Goal: Complete application form: Complete application form

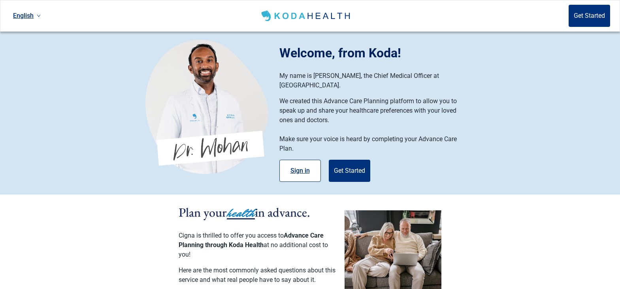
click at [291, 162] on button "Sign in" at bounding box center [299, 171] width 41 height 22
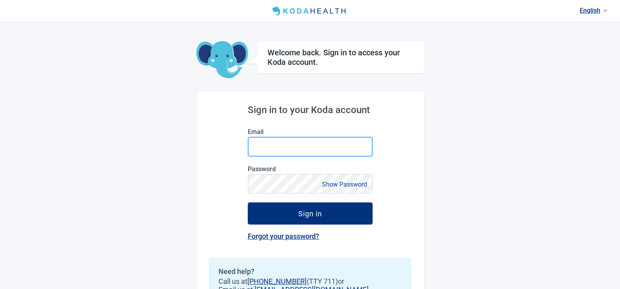
click at [288, 147] on input "Email" at bounding box center [310, 147] width 125 height 20
type input "[EMAIL_ADDRESS][DOMAIN_NAME]"
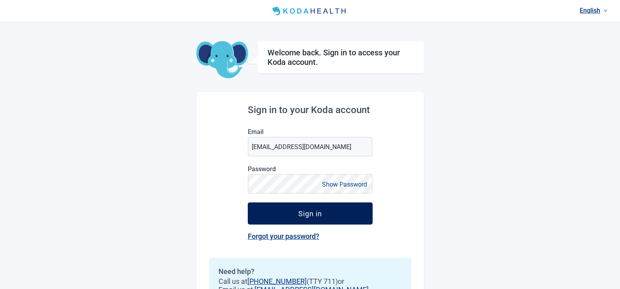
click at [310, 214] on div "Sign in" at bounding box center [310, 213] width 24 height 8
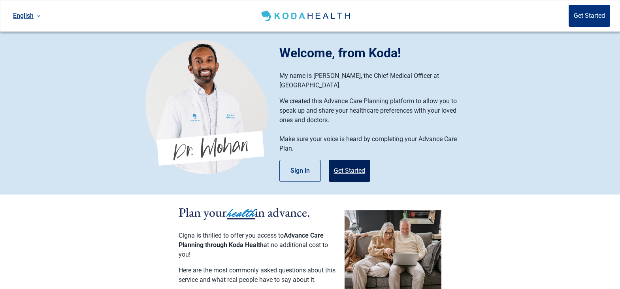
click at [348, 162] on button "Get Started" at bounding box center [349, 171] width 41 height 22
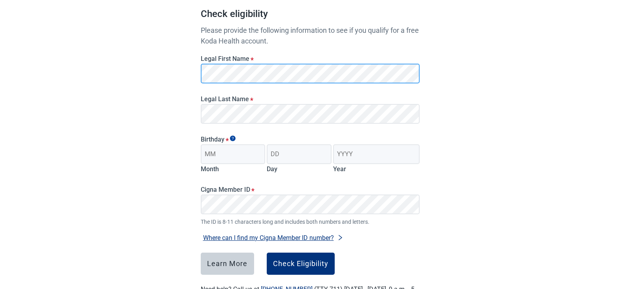
scroll to position [79, 0]
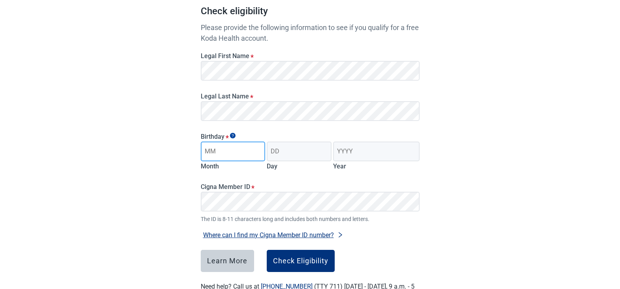
click at [234, 160] on input "Month" at bounding box center [233, 151] width 65 height 20
type input "02"
type input "22"
type input "1954"
click at [313, 261] on div "Check Eligibility" at bounding box center [300, 261] width 55 height 8
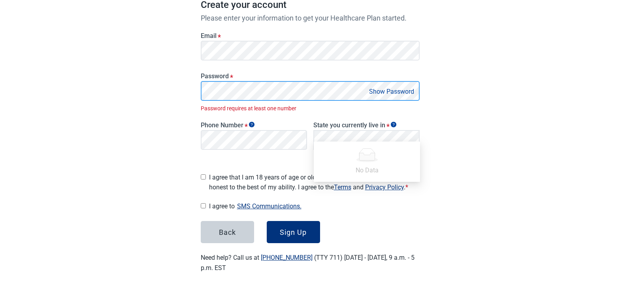
scroll to position [116, 0]
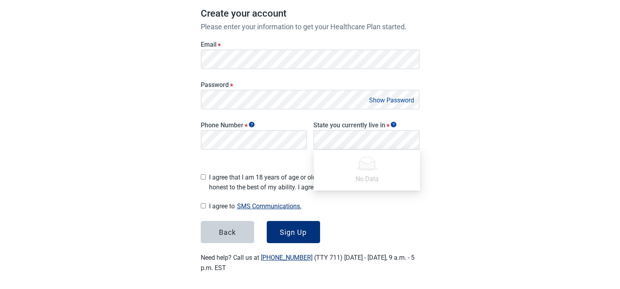
click at [386, 101] on button "Show Password" at bounding box center [392, 100] width 50 height 11
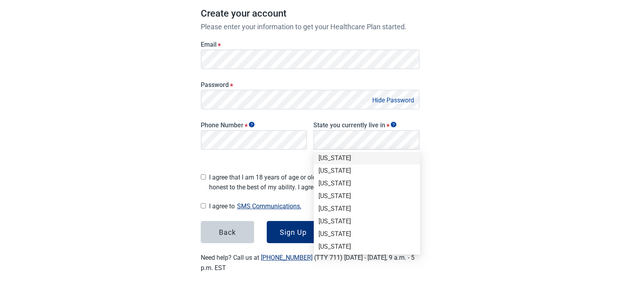
click at [489, 170] on div "Have Questions about Healthcare Planning? Learn More Here English Sign in Great…" at bounding box center [310, 87] width 620 height 407
click at [491, 165] on div "Have Questions about Healthcare Planning? Learn More Here English Sign in Great…" at bounding box center [310, 87] width 620 height 407
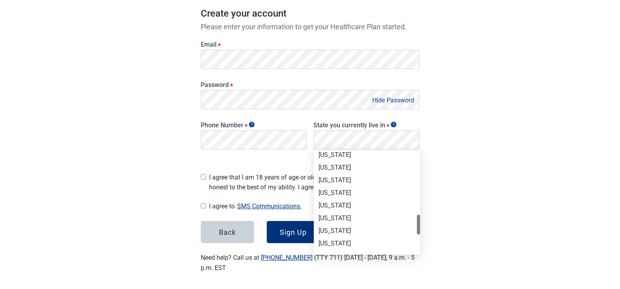
scroll to position [356, 0]
click at [331, 179] on div "[US_STATE]" at bounding box center [366, 181] width 97 height 9
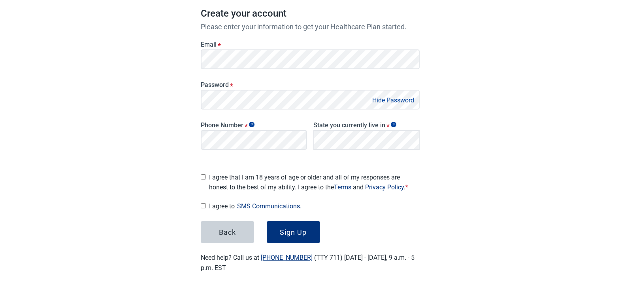
click at [204, 174] on input "I agree that I am 18 years of age or older and all of my responses are honest t…" at bounding box center [203, 176] width 5 height 5
checkbox input "true"
click at [204, 203] on input "I agree to SMS Communications." at bounding box center [203, 205] width 5 height 5
checkbox input "true"
click at [298, 228] on div "Sign Up" at bounding box center [293, 232] width 27 height 8
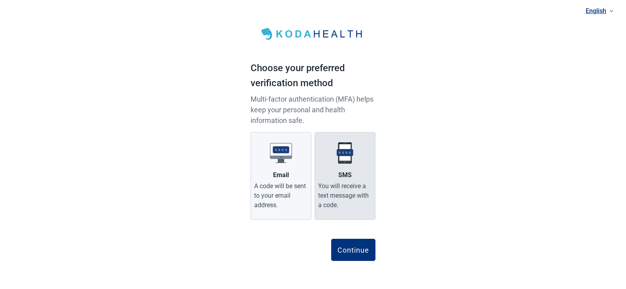
click at [346, 183] on div "You will receive a text message with a code." at bounding box center [345, 195] width 54 height 28
click at [0, 0] on input "SMS You will receive a text message with a code." at bounding box center [0, 0] width 0 height 0
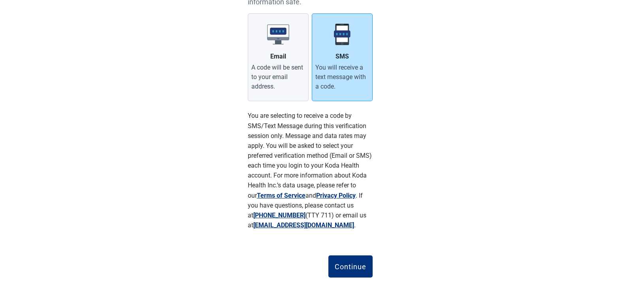
scroll to position [132, 0]
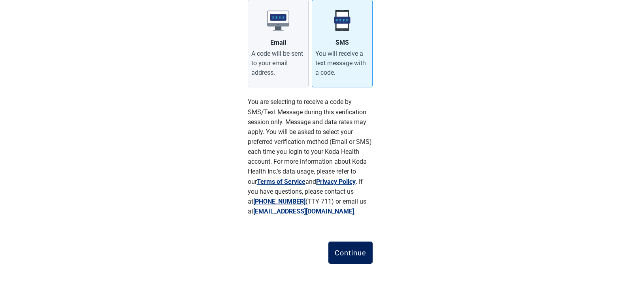
click at [354, 253] on div "Continue" at bounding box center [351, 253] width 32 height 8
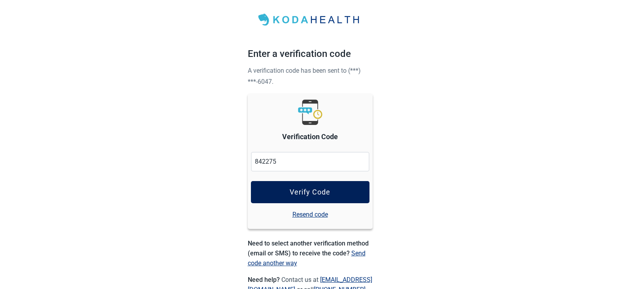
type input "842275"
click at [315, 188] on div "Verify Code" at bounding box center [310, 192] width 41 height 8
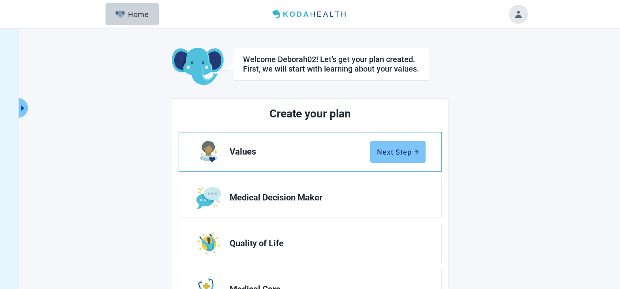
click at [421, 153] on button "Next Step" at bounding box center [397, 152] width 55 height 22
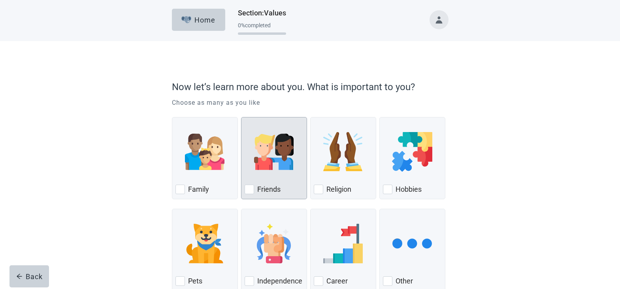
click at [248, 189] on div "Friends, checkbox, not checked" at bounding box center [249, 189] width 9 height 9
click at [241, 117] on input "Friends" at bounding box center [241, 117] width 0 height 0
checkbox input "true"
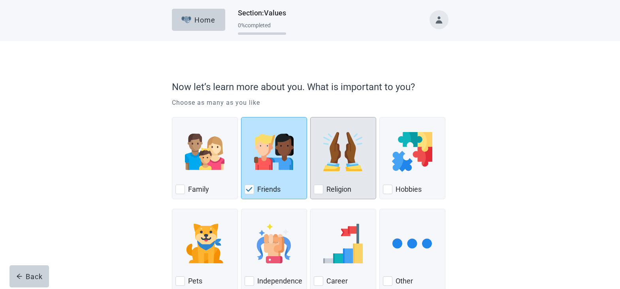
click at [322, 184] on div "Religion" at bounding box center [343, 189] width 59 height 13
click at [311, 117] on input "Religion" at bounding box center [310, 117] width 0 height 0
checkbox input "true"
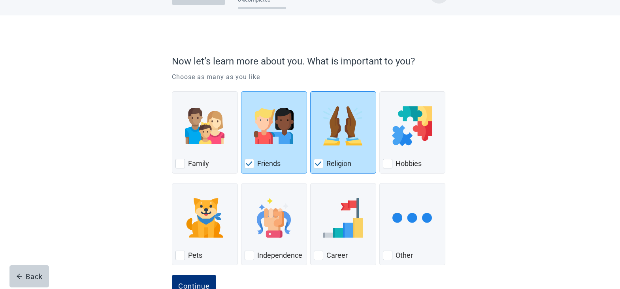
scroll to position [40, 0]
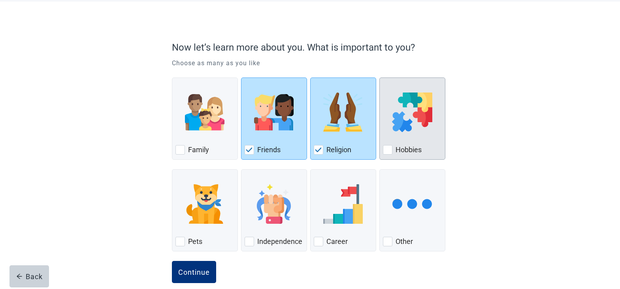
click at [391, 151] on div "Hobbies, checkbox, not checked" at bounding box center [387, 149] width 9 height 9
click at [380, 78] on input "Hobbies" at bounding box center [379, 77] width 0 height 0
checkbox input "true"
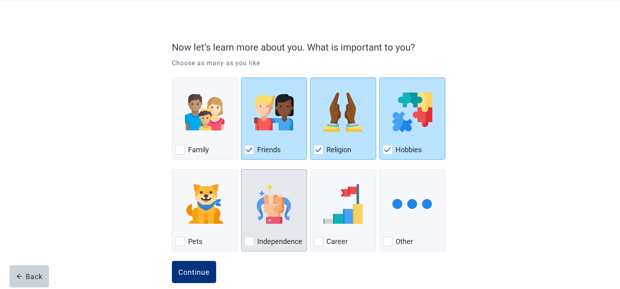
click at [245, 241] on div "Independence, checkbox, not checked" at bounding box center [249, 241] width 9 height 9
click at [241, 170] on input "Independence" at bounding box center [241, 169] width 0 height 0
checkbox input "true"
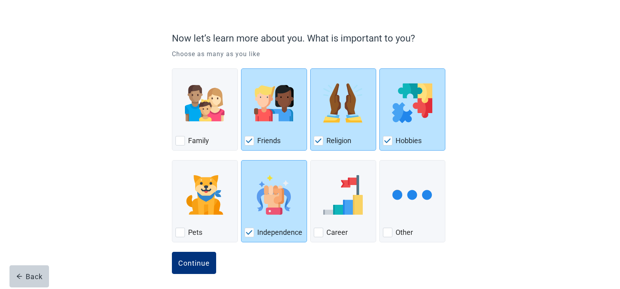
scroll to position [51, 0]
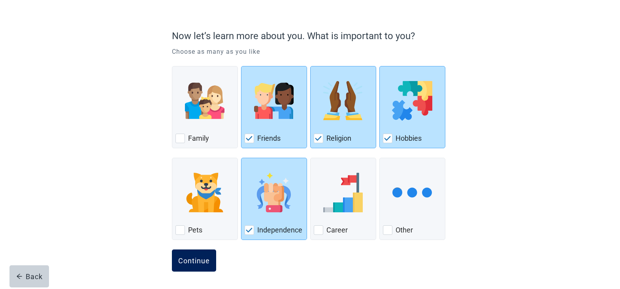
click at [195, 263] on div "Continue" at bounding box center [194, 260] width 32 height 8
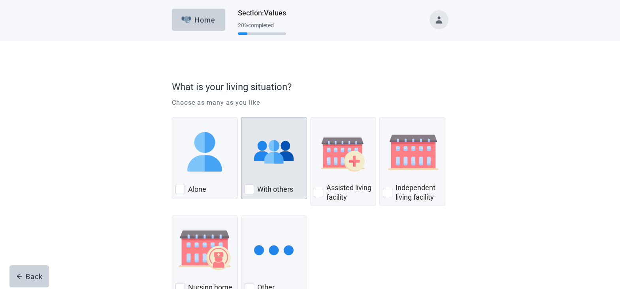
scroll to position [40, 0]
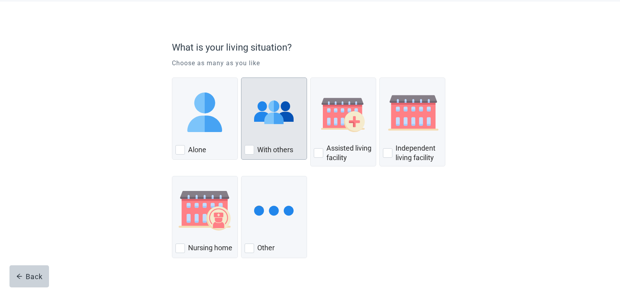
click at [251, 150] on div "With Others, checkbox, not checked" at bounding box center [249, 149] width 9 height 9
click at [241, 78] on input "With others" at bounding box center [241, 77] width 0 height 0
checkbox input "true"
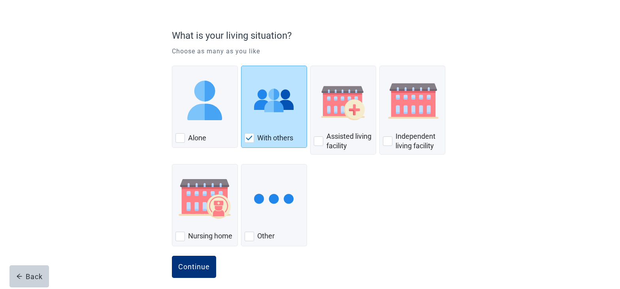
scroll to position [58, 0]
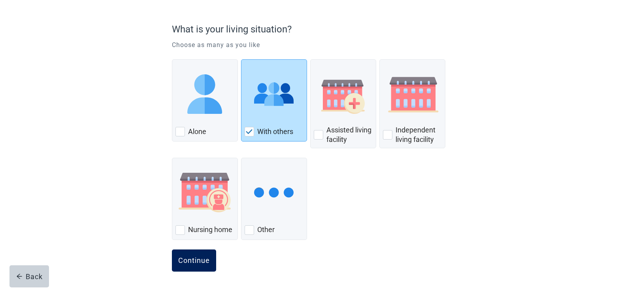
click at [192, 261] on div "Continue" at bounding box center [194, 260] width 32 height 8
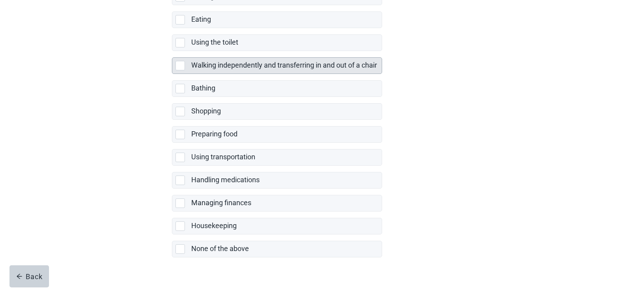
scroll to position [148, 0]
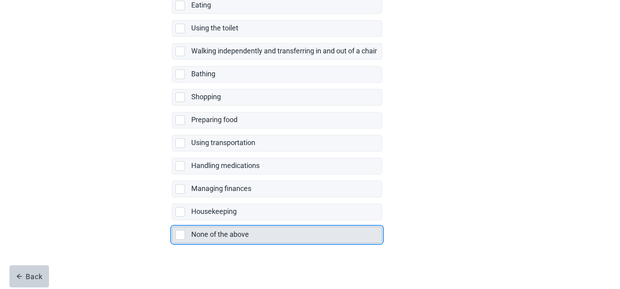
click at [183, 237] on div "None of the above, checkbox, not selected" at bounding box center [179, 234] width 9 height 9
click at [172, 220] on input "None of the above" at bounding box center [172, 220] width 0 height 0
checkbox input "true"
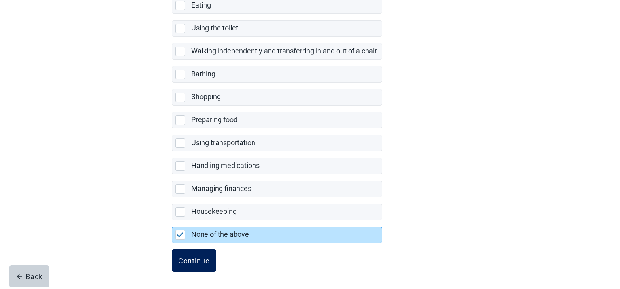
click at [207, 262] on div "Continue" at bounding box center [194, 260] width 32 height 8
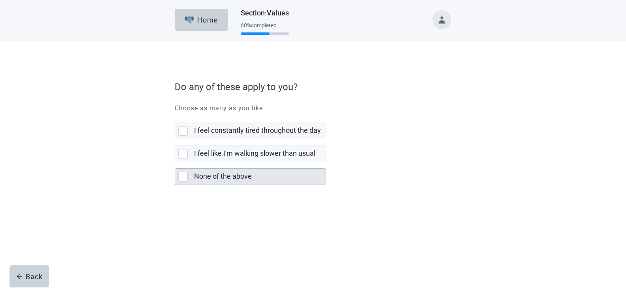
click at [184, 178] on div "None of the above, checkbox, not selected" at bounding box center [182, 176] width 9 height 9
click at [175, 162] on input "None of the above" at bounding box center [175, 162] width 0 height 0
checkbox input "true"
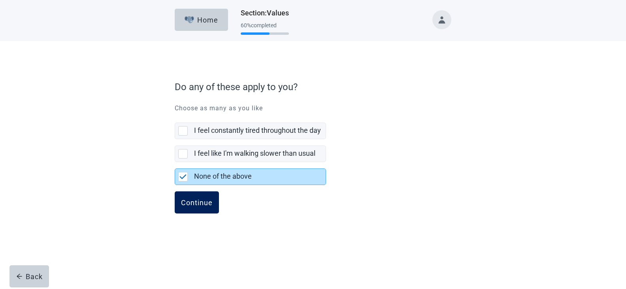
click at [207, 204] on div "Continue" at bounding box center [197, 202] width 32 height 8
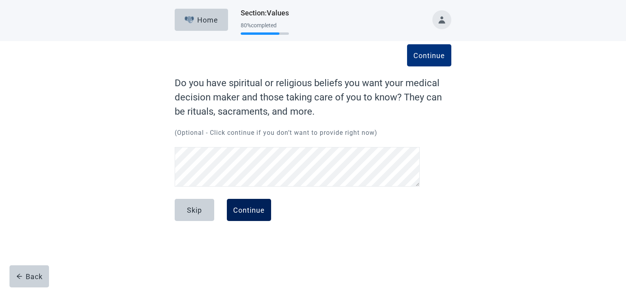
click at [253, 211] on div "Continue" at bounding box center [249, 210] width 32 height 8
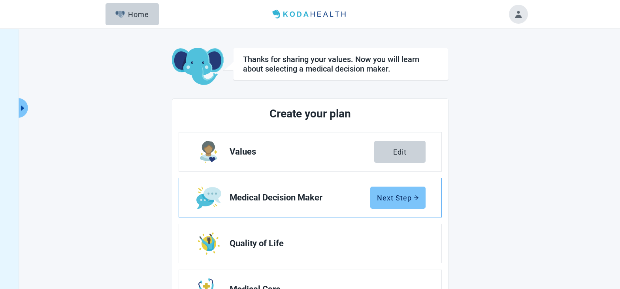
click at [401, 200] on div "Next Step" at bounding box center [398, 198] width 42 height 8
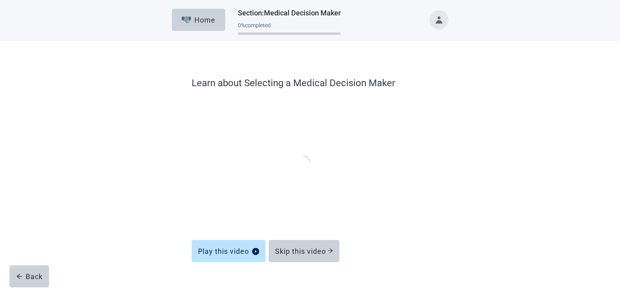
scroll to position [11, 0]
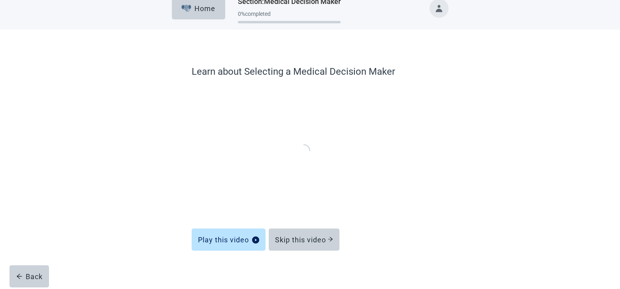
click at [316, 239] on div "Skip this video" at bounding box center [304, 240] width 58 height 8
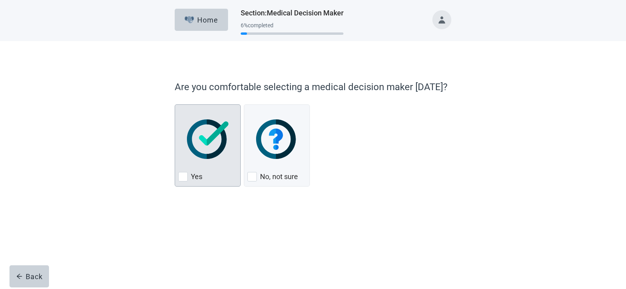
click at [184, 178] on div "Yes, checkbox, not checked" at bounding box center [182, 176] width 9 height 9
click at [175, 105] on input "Yes" at bounding box center [175, 104] width 0 height 0
checkbox input "true"
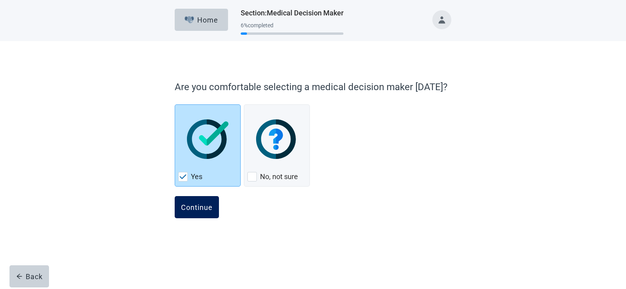
click at [201, 207] on div "Continue" at bounding box center [197, 207] width 32 height 8
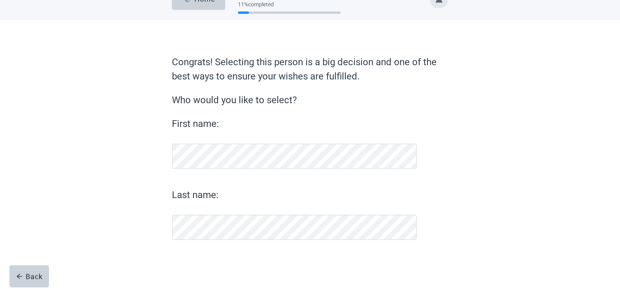
scroll to position [21, 0]
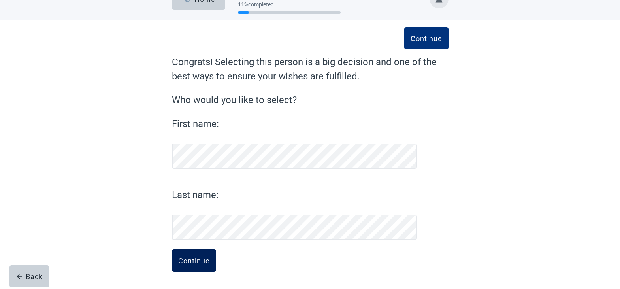
click at [205, 262] on div "Continue" at bounding box center [194, 260] width 32 height 8
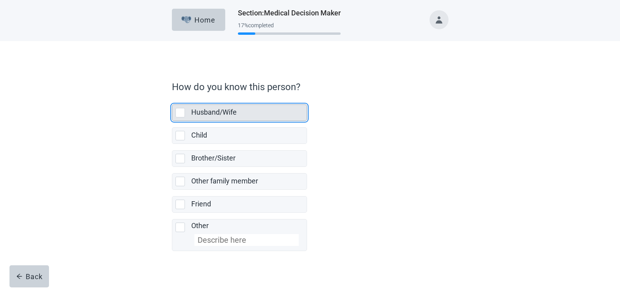
click at [181, 113] on div "Husband/Wife, checkbox, not selected" at bounding box center [179, 112] width 9 height 9
click at [172, 98] on input "Husband/Wife" at bounding box center [172, 98] width 0 height 0
checkbox input "true"
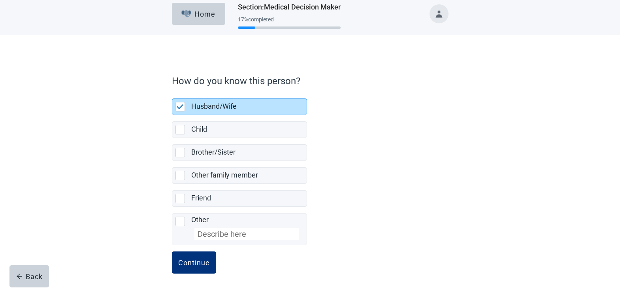
scroll to position [8, 0]
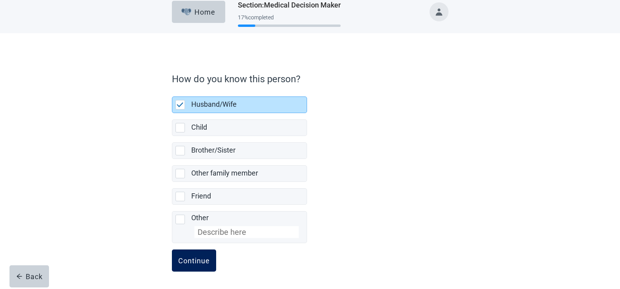
click at [193, 262] on div "Continue" at bounding box center [194, 260] width 32 height 8
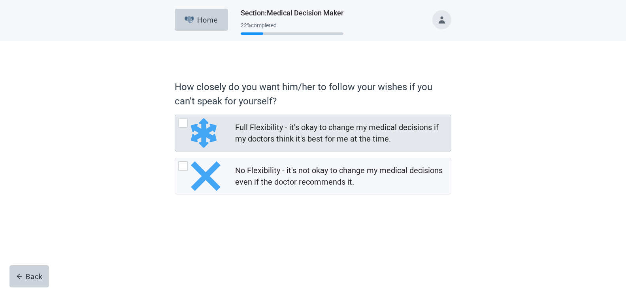
click at [184, 122] on div "Full Flexibility - it's okay to change my medical decisions if my doctors think…" at bounding box center [182, 122] width 9 height 9
click at [175, 115] on input "Full Flexibility - it's okay to change my medical decisions if my doctors think…" at bounding box center [175, 115] width 0 height 0
radio input "true"
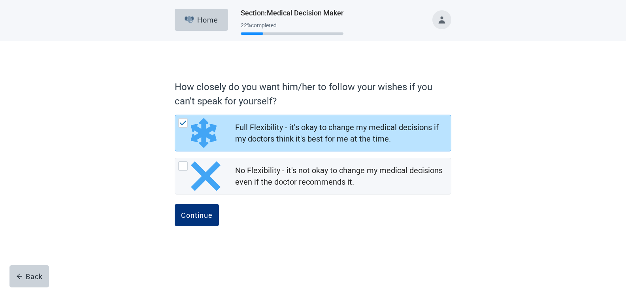
drag, startPoint x: 197, startPoint y: 218, endPoint x: 257, endPoint y: 219, distance: 60.5
click at [197, 218] on div "Continue" at bounding box center [197, 215] width 32 height 8
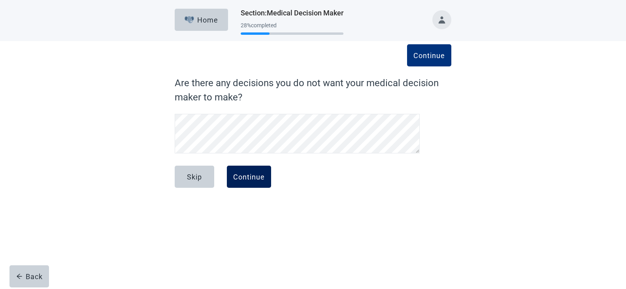
click at [245, 173] on div "Continue" at bounding box center [249, 177] width 32 height 8
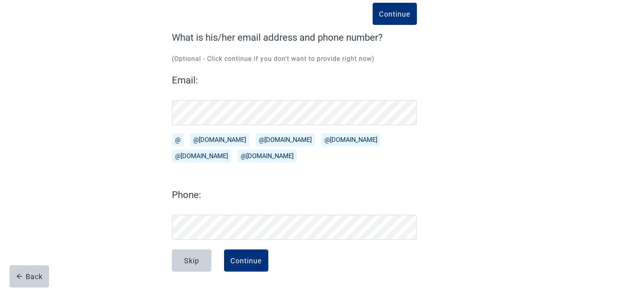
scroll to position [45, 0]
click at [255, 260] on div "Continue" at bounding box center [246, 260] width 32 height 8
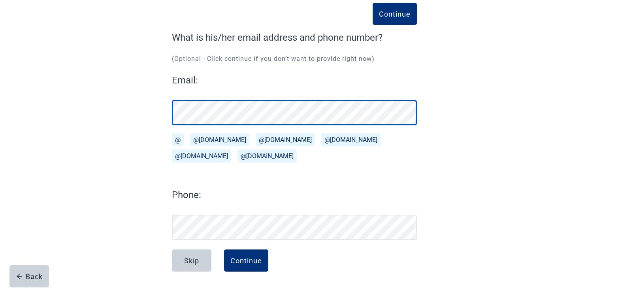
click at [373, 3] on button "Continue" at bounding box center [395, 14] width 44 height 22
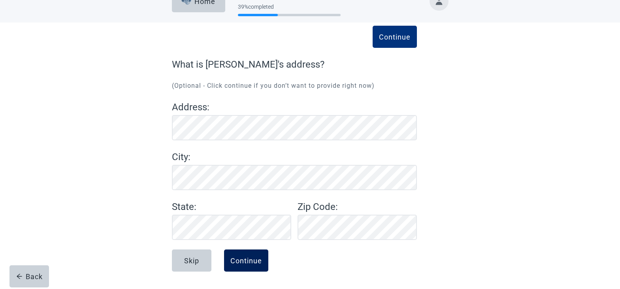
scroll to position [19, 0]
click at [252, 261] on div "Continue" at bounding box center [246, 260] width 32 height 8
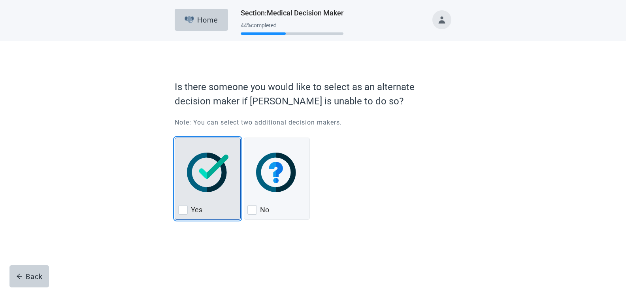
click at [184, 212] on div "Yes, checkbox, not checked" at bounding box center [182, 209] width 9 height 9
click at [175, 138] on input "Yes" at bounding box center [175, 138] width 0 height 0
checkbox input "true"
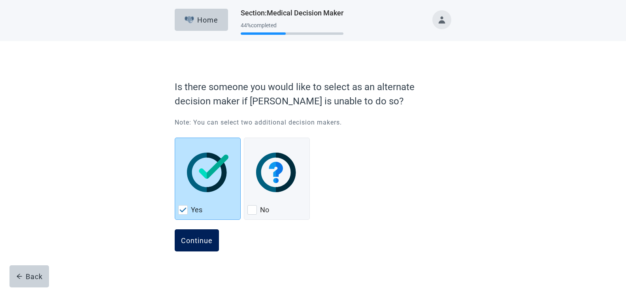
click at [191, 241] on div "Continue" at bounding box center [197, 240] width 32 height 8
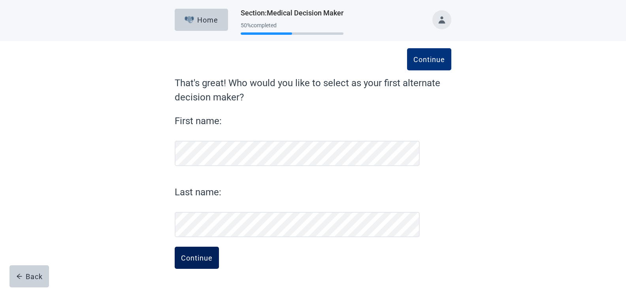
click at [198, 262] on div "Continue" at bounding box center [197, 258] width 32 height 8
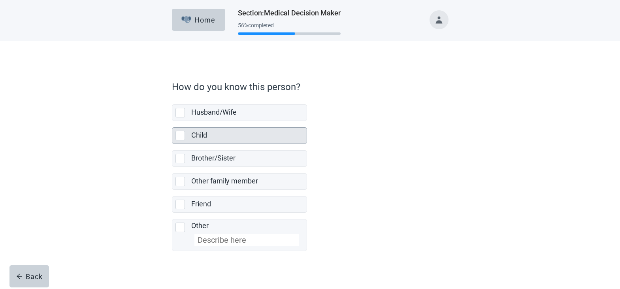
click at [181, 137] on div "Child, checkbox, not selected" at bounding box center [179, 135] width 9 height 9
click at [172, 121] on input "Child" at bounding box center [172, 121] width 0 height 0
checkbox input "true"
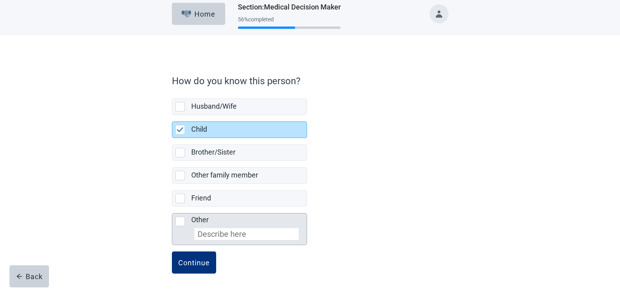
scroll to position [8, 0]
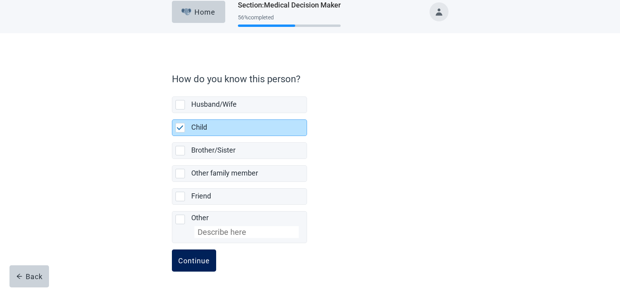
click at [209, 264] on div "Continue" at bounding box center [194, 260] width 32 height 8
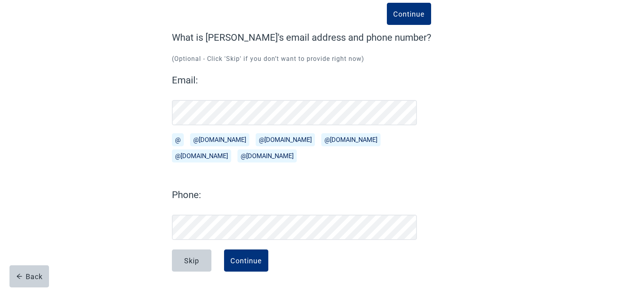
scroll to position [45, 0]
click at [205, 139] on button "@[DOMAIN_NAME]" at bounding box center [219, 139] width 59 height 13
click at [260, 256] on div "Continue" at bounding box center [246, 260] width 32 height 8
click at [257, 260] on div "Continue" at bounding box center [246, 260] width 32 height 8
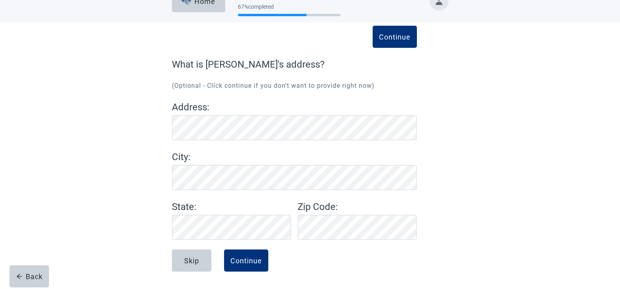
scroll to position [19, 0]
click at [250, 257] on div "Continue" at bounding box center [246, 260] width 32 height 8
click at [402, 38] on div "Continue" at bounding box center [395, 37] width 32 height 8
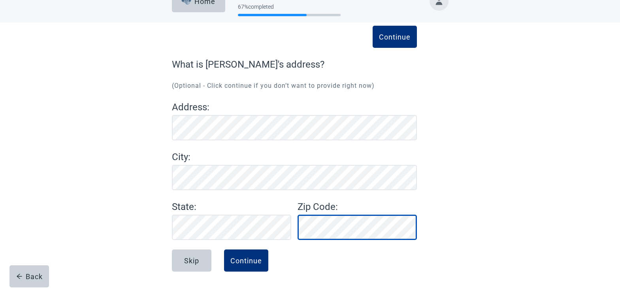
click at [264, 254] on form "Continue What is [PERSON_NAME]'s address? (Optional - Click continue if you don…" at bounding box center [294, 173] width 245 height 232
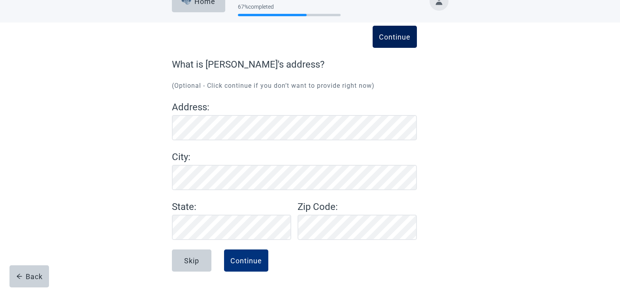
click at [395, 36] on div "Continue" at bounding box center [395, 37] width 32 height 8
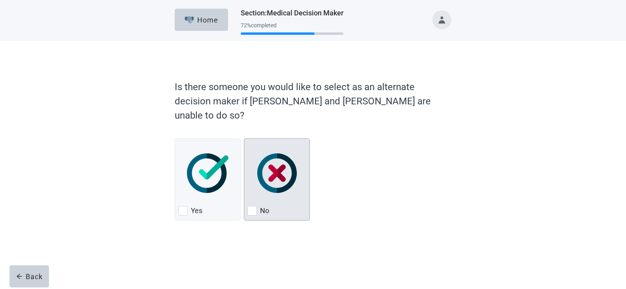
click at [254, 206] on div "No, checkbox, not checked" at bounding box center [251, 210] width 9 height 9
click at [244, 139] on input "No" at bounding box center [244, 138] width 0 height 0
checkbox input "true"
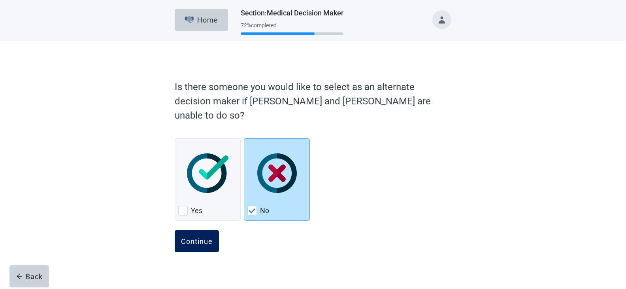
click at [200, 237] on div "Continue" at bounding box center [197, 241] width 32 height 8
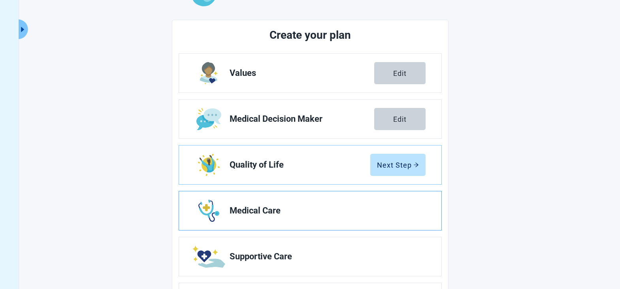
scroll to position [79, 0]
click at [412, 164] on div "Next Step" at bounding box center [398, 164] width 42 height 8
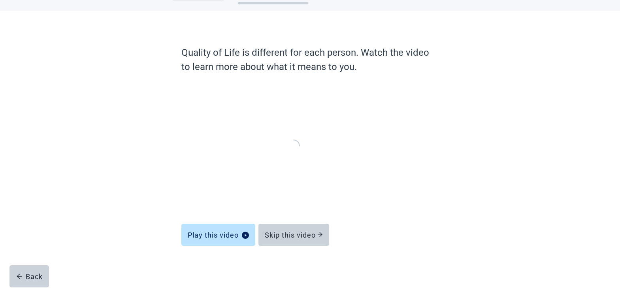
scroll to position [30, 0]
click at [303, 231] on div "Skip this video" at bounding box center [294, 235] width 58 height 8
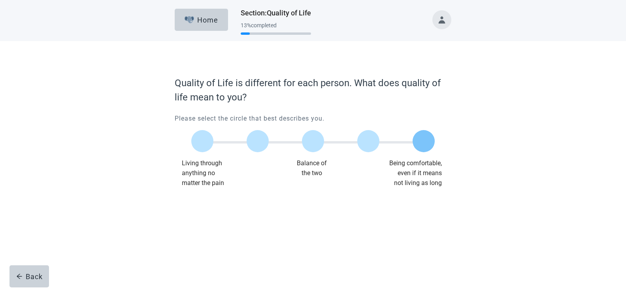
click at [424, 143] on label "Main content" at bounding box center [424, 141] width 22 height 22
click at [424, 141] on input "Quality of life scale: 100 out of 100. Being comfortable, even if it means not …" at bounding box center [424, 141] width 0 height 0
click at [202, 204] on div "Continue" at bounding box center [197, 204] width 32 height 8
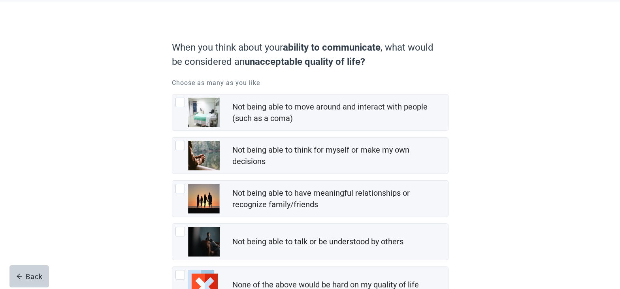
scroll to position [79, 0]
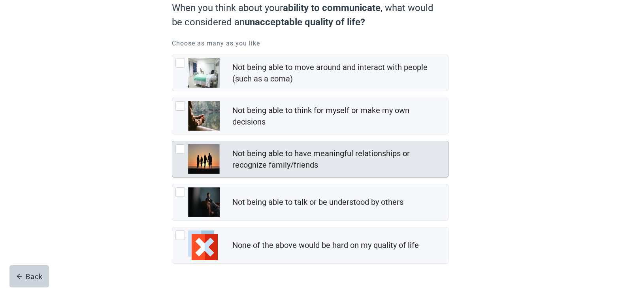
click at [181, 150] on div "Not being able to have meaningful relationships or recognize family/friends, ch…" at bounding box center [179, 148] width 9 height 9
click at [172, 141] on input "Not being able to have meaningful relationships or recognize family/friends" at bounding box center [172, 141] width 0 height 0
checkbox input "true"
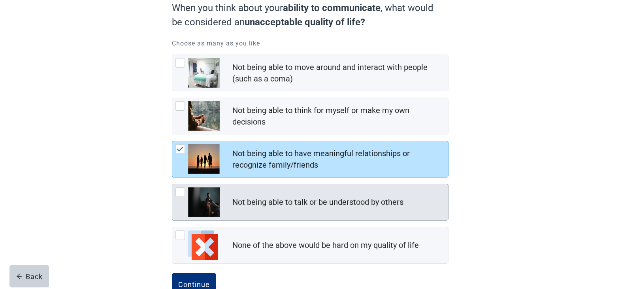
click at [181, 194] on div "Not being able to talk or be understood by others, checkbox, not checked" at bounding box center [179, 191] width 9 height 9
click at [172, 184] on input "Not being able to talk or be understood by others" at bounding box center [172, 184] width 0 height 0
checkbox input "false"
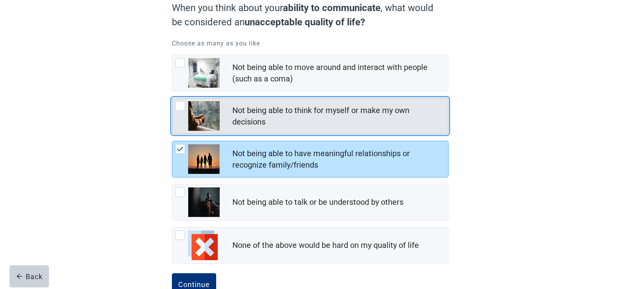
click at [181, 109] on div "Not being able to think for myself or make my own decisions, checkbox, not chec…" at bounding box center [179, 105] width 9 height 9
click at [172, 98] on input "Not being able to think for myself or make my own decisions" at bounding box center [172, 98] width 0 height 0
checkbox input "true"
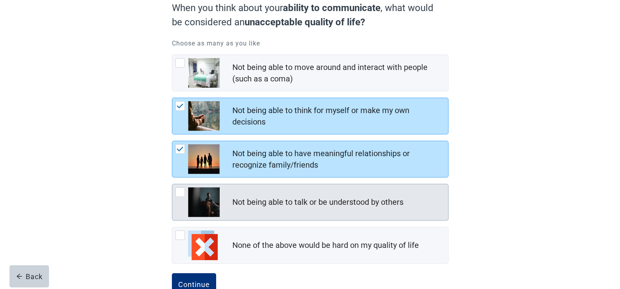
click at [181, 192] on div "Not being able to talk or be understood by others, checkbox, not checked" at bounding box center [179, 191] width 9 height 9
click at [172, 184] on input "Not being able to talk or be understood by others" at bounding box center [172, 184] width 0 height 0
checkbox input "true"
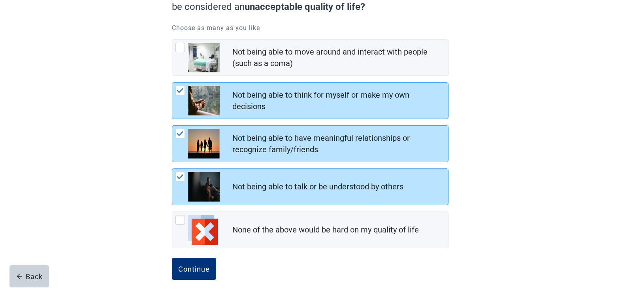
scroll to position [103, 0]
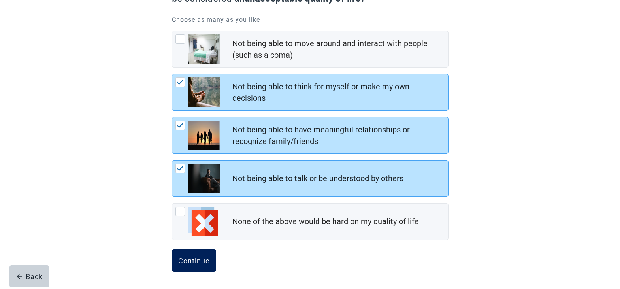
click at [198, 260] on div "Continue" at bounding box center [194, 260] width 32 height 8
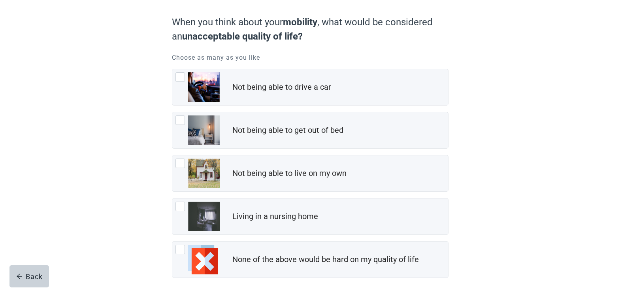
scroll to position [79, 0]
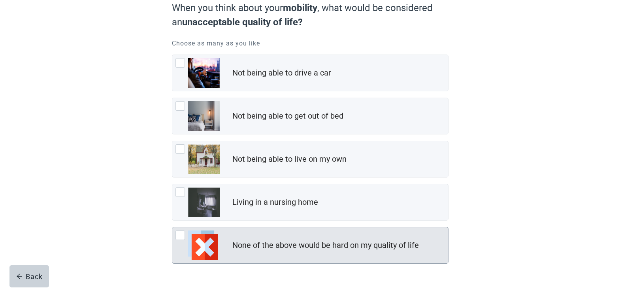
click at [180, 236] on div "None of the above would be hard on my quality of life, checkbox, not checked" at bounding box center [179, 234] width 9 height 9
click at [172, 227] on input "None of the above would be hard on my quality of life" at bounding box center [172, 227] width 0 height 0
checkbox input "true"
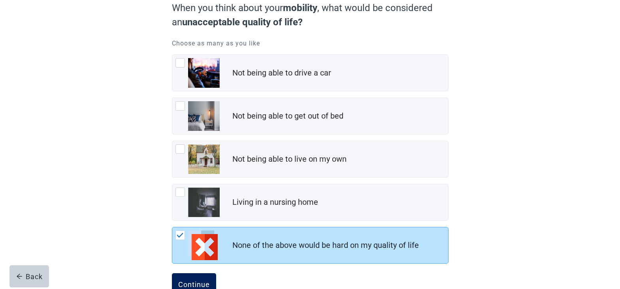
scroll to position [103, 0]
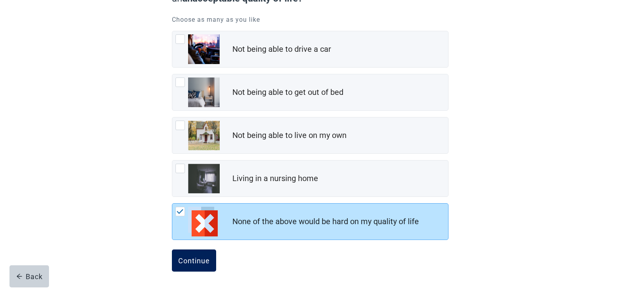
click at [203, 262] on div "Continue" at bounding box center [194, 260] width 32 height 8
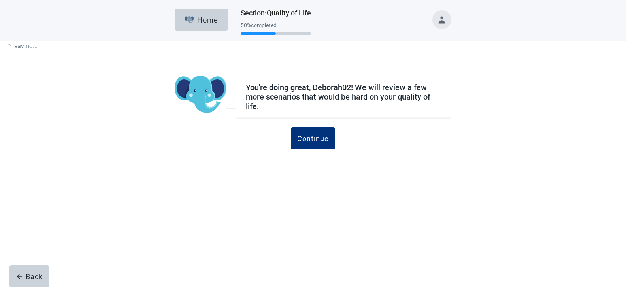
click at [319, 140] on div "Continue" at bounding box center [313, 138] width 32 height 8
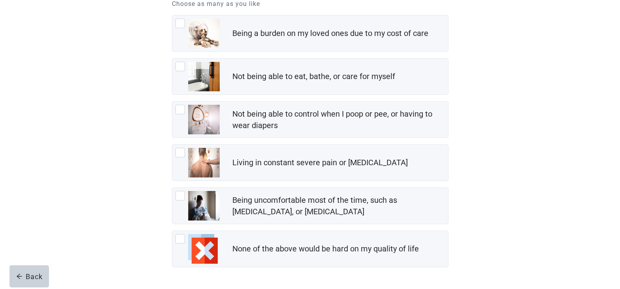
scroll to position [79, 0]
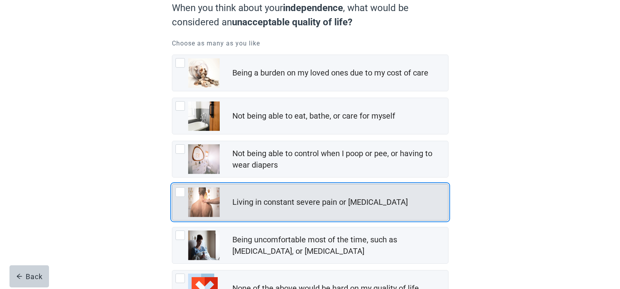
click at [183, 191] on div "Living in constant severe pain or shortness of breath, checkbox, not checked" at bounding box center [179, 191] width 9 height 9
click at [172, 184] on input "Living in constant severe pain or [MEDICAL_DATA]" at bounding box center [172, 184] width 0 height 0
checkbox input "true"
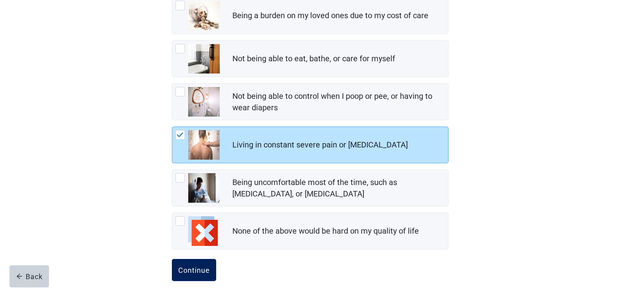
scroll to position [146, 0]
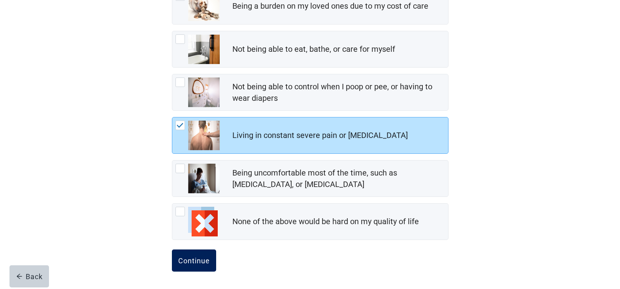
click at [203, 261] on div "Continue" at bounding box center [194, 260] width 32 height 8
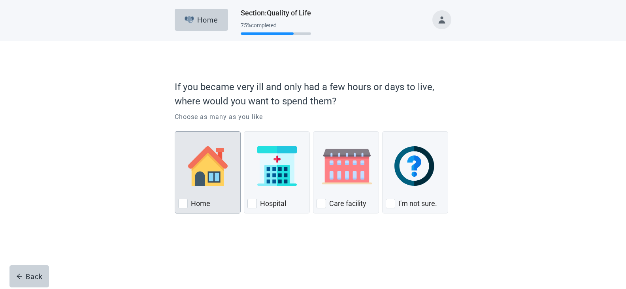
click at [182, 204] on div "Home, checkbox, not checked" at bounding box center [182, 203] width 9 height 9
click at [175, 132] on input "Home" at bounding box center [175, 131] width 0 height 0
checkbox input "true"
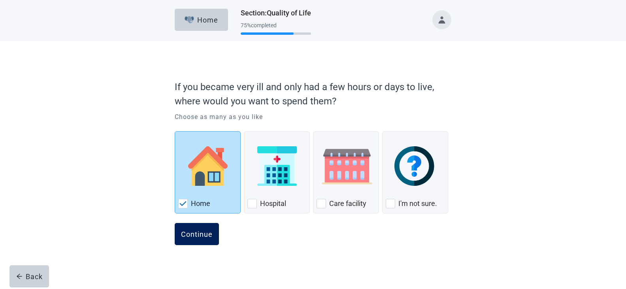
click at [199, 232] on div "Continue" at bounding box center [197, 234] width 32 height 8
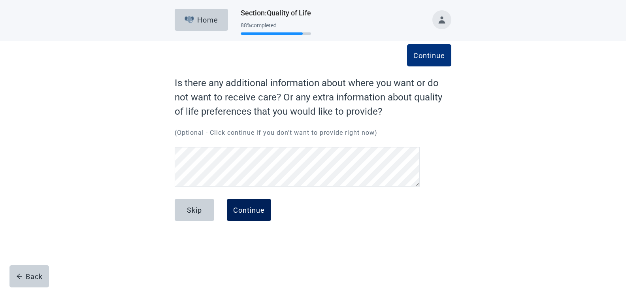
click at [250, 212] on div "Continue" at bounding box center [249, 210] width 32 height 8
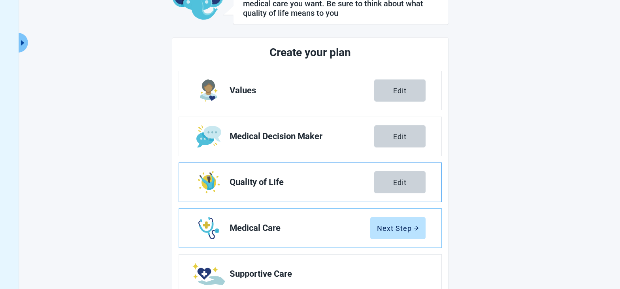
scroll to position [79, 0]
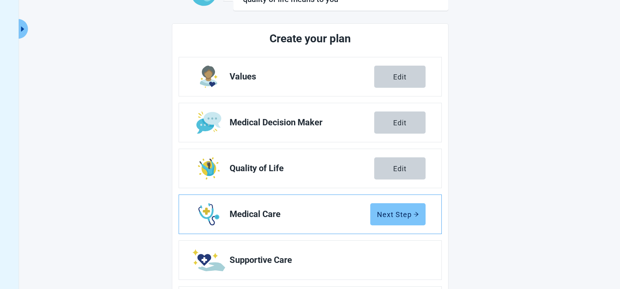
click at [392, 215] on div "Next Step" at bounding box center [398, 214] width 42 height 8
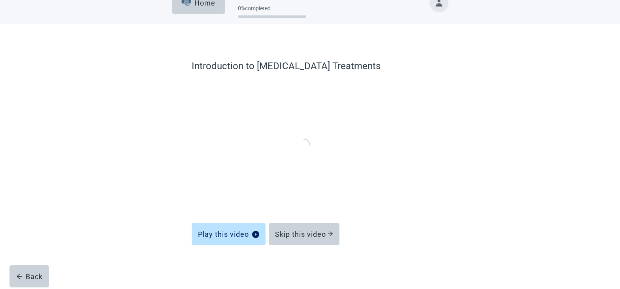
scroll to position [16, 0]
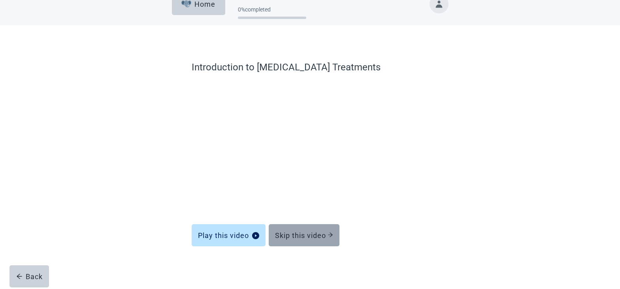
click at [305, 230] on button "Skip this video" at bounding box center [304, 235] width 71 height 22
click at [309, 233] on div "Skip this video" at bounding box center [304, 235] width 58 height 8
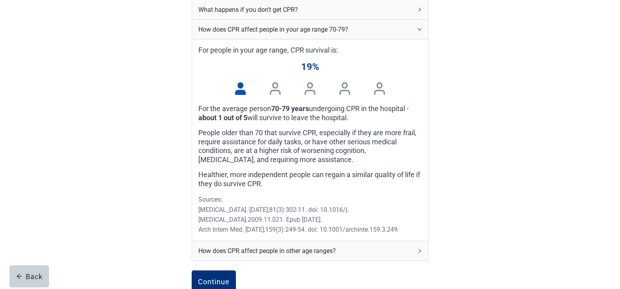
scroll to position [253, 0]
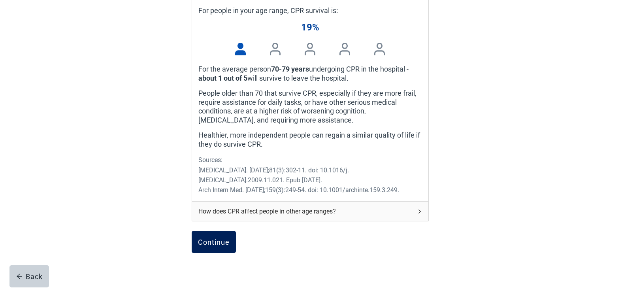
click at [220, 245] on div "Continue" at bounding box center [214, 242] width 32 height 8
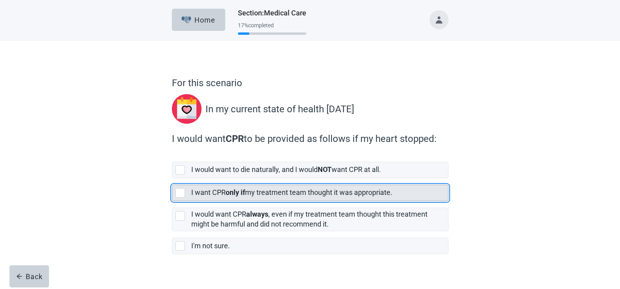
click at [183, 192] on div "[object Object], checkbox, not selected" at bounding box center [179, 192] width 9 height 9
click at [172, 179] on input "I want CPR only if my treatment team thought it was appropriate." at bounding box center [172, 178] width 0 height 0
checkbox input "true"
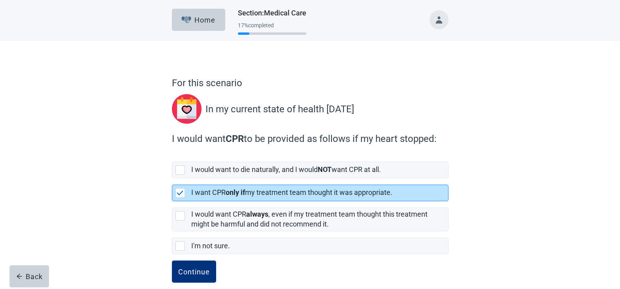
scroll to position [11, 0]
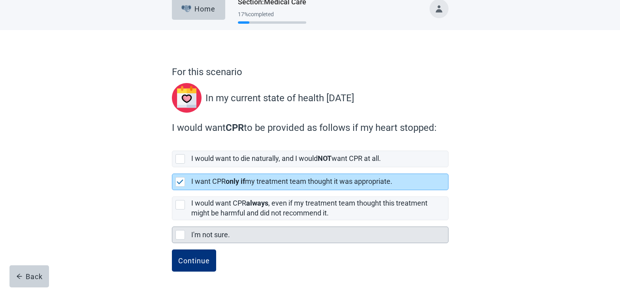
click at [181, 234] on div "I'm not sure., checkbox, not selected" at bounding box center [179, 234] width 9 height 9
click at [172, 220] on input "I'm not sure." at bounding box center [172, 220] width 0 height 0
checkbox input "true"
checkbox input "false"
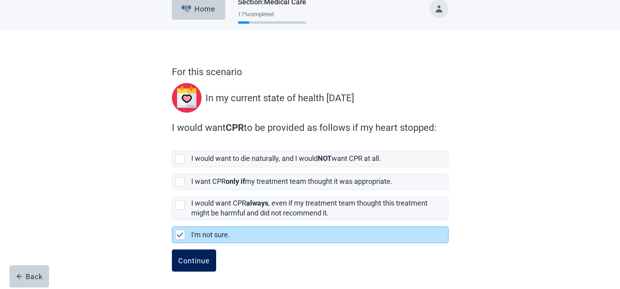
click at [198, 263] on div "Continue" at bounding box center [194, 260] width 32 height 8
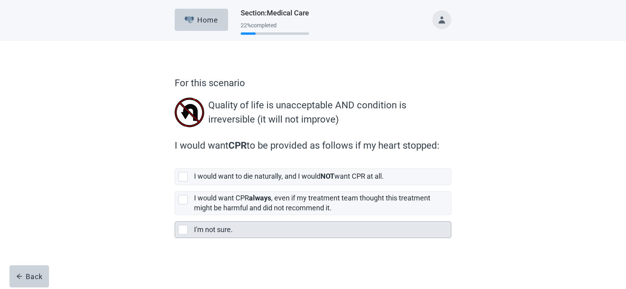
click at [186, 230] on div "I'm not sure., checkbox, not selected" at bounding box center [182, 229] width 9 height 9
click at [175, 215] on input "I'm not sure." at bounding box center [175, 215] width 0 height 0
checkbox input "true"
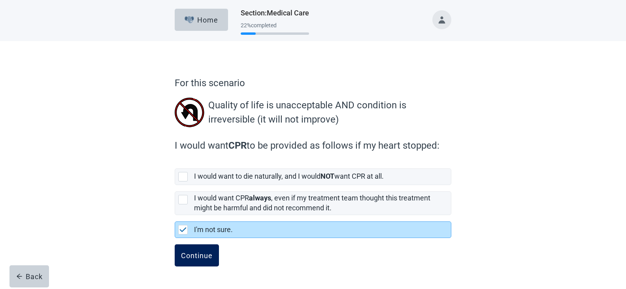
click at [202, 256] on div "Continue" at bounding box center [197, 255] width 32 height 8
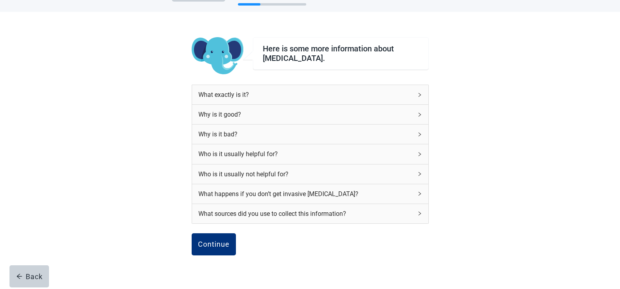
scroll to position [68, 0]
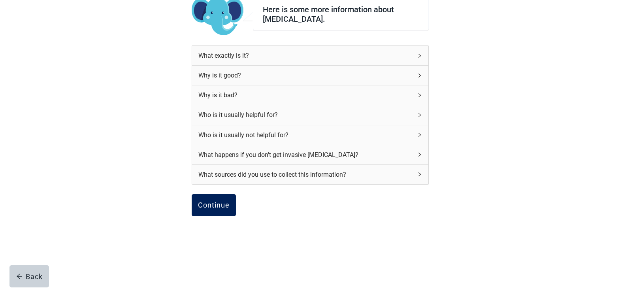
click at [219, 204] on div "Continue" at bounding box center [214, 205] width 32 height 8
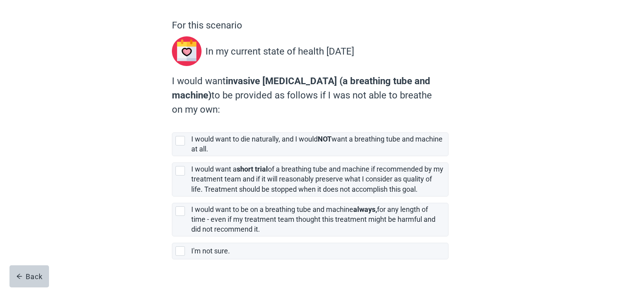
scroll to position [74, 0]
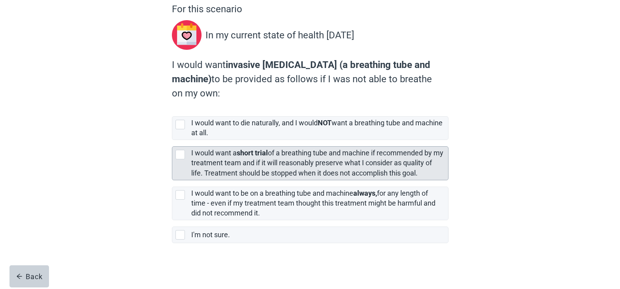
click at [179, 151] on div "[object Object], checkbox, not selected" at bounding box center [179, 154] width 9 height 9
click at [172, 140] on input "I would want a short trial of a breathing tube and machine if recommended by my…" at bounding box center [172, 140] width 0 height 0
checkbox input "true"
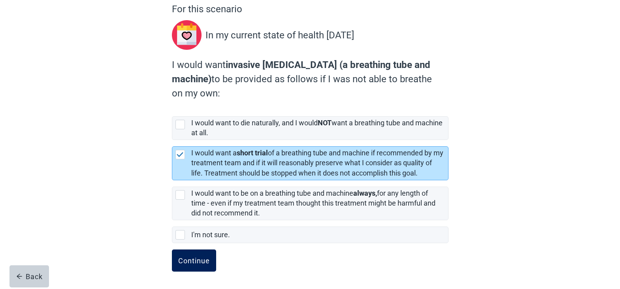
click at [203, 260] on div "Continue" at bounding box center [194, 260] width 32 height 8
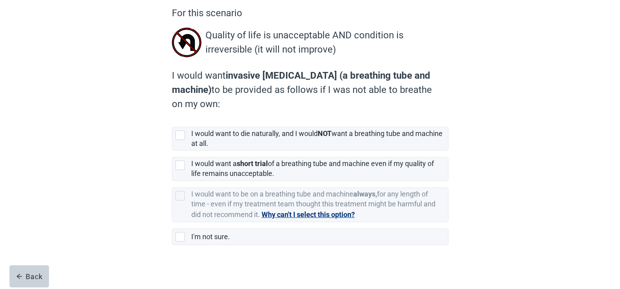
scroll to position [72, 0]
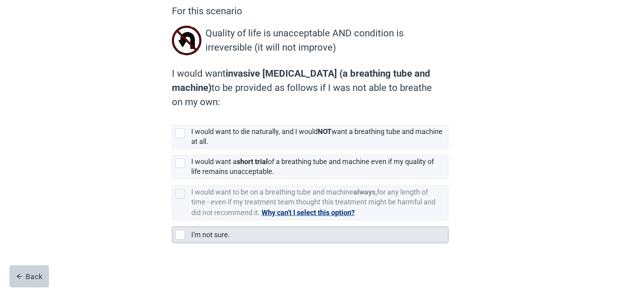
click at [179, 235] on div "I'm not sure., checkbox, not selected" at bounding box center [179, 234] width 9 height 9
click at [172, 220] on input "I'm not sure." at bounding box center [172, 220] width 0 height 0
checkbox input "true"
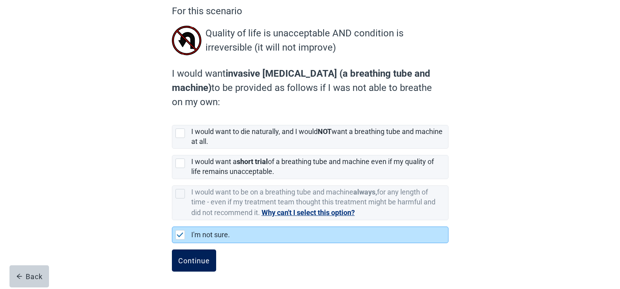
click at [190, 260] on div "Continue" at bounding box center [194, 260] width 32 height 8
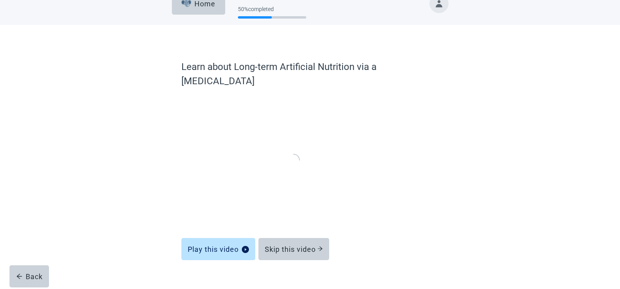
scroll to position [16, 0]
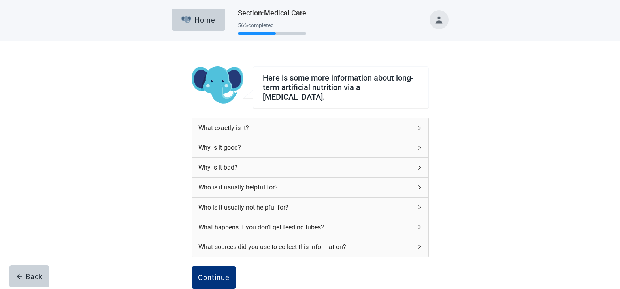
scroll to position [68, 0]
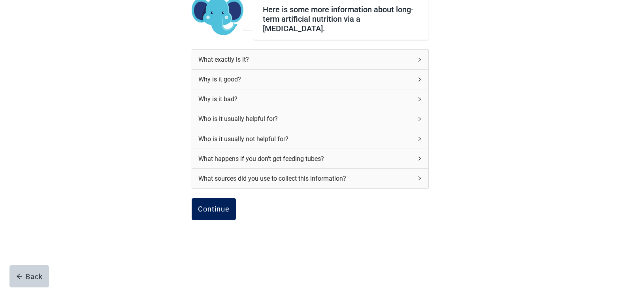
click at [219, 206] on div "Continue" at bounding box center [214, 209] width 32 height 8
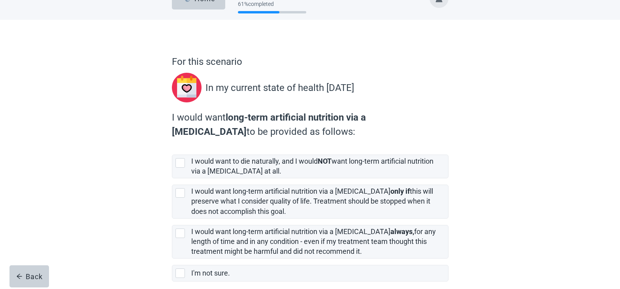
scroll to position [40, 0]
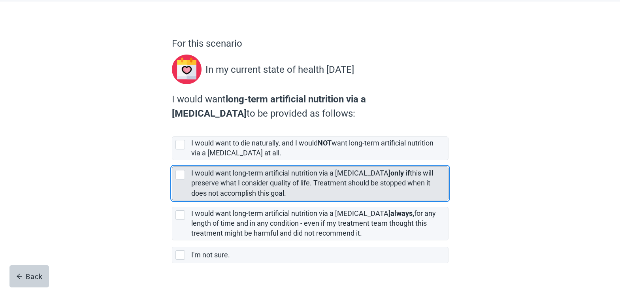
click at [177, 176] on div "[object Object], checkbox, not selected" at bounding box center [179, 174] width 9 height 9
click at [172, 160] on input "I would want long-term artificial nutrition via a [MEDICAL_DATA] only if this w…" at bounding box center [172, 160] width 0 height 0
checkbox input "true"
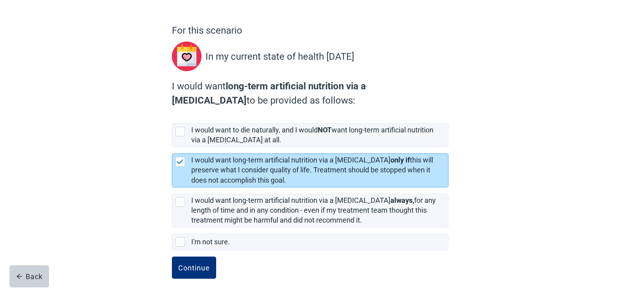
scroll to position [60, 0]
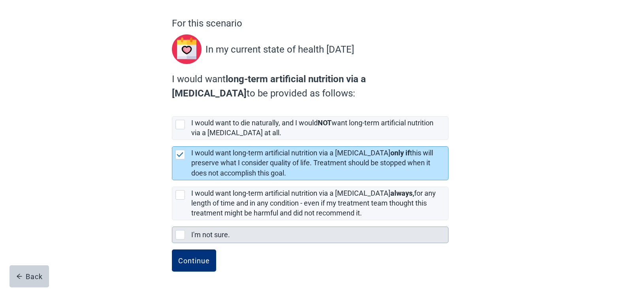
click at [179, 234] on div "I'm not sure., checkbox, not selected" at bounding box center [179, 234] width 9 height 9
click at [172, 220] on input "I'm not sure." at bounding box center [172, 220] width 0 height 0
checkbox input "true"
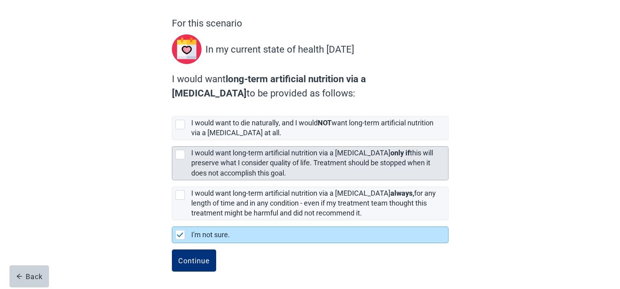
click at [182, 155] on div "[object Object], checkbox, not selected" at bounding box center [179, 154] width 9 height 9
click at [172, 140] on input "I would want long-term artificial nutrition via a [MEDICAL_DATA] only if this w…" at bounding box center [172, 140] width 0 height 0
checkbox input "true"
checkbox input "false"
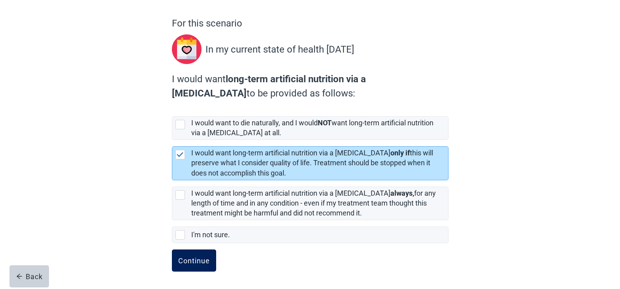
click at [197, 260] on div "Continue" at bounding box center [194, 260] width 32 height 8
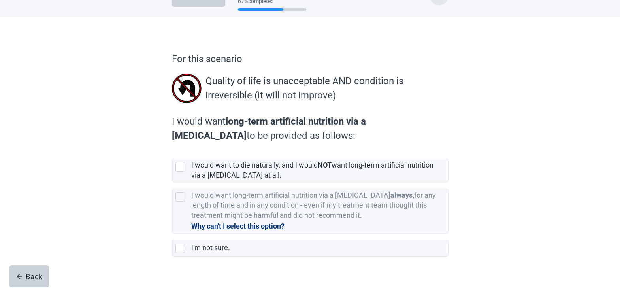
scroll to position [38, 0]
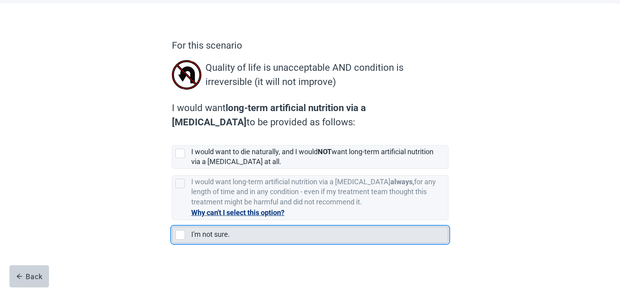
click at [178, 234] on div "I'm not sure., checkbox, not selected" at bounding box center [179, 234] width 9 height 9
click at [172, 220] on input "I'm not sure." at bounding box center [172, 220] width 0 height 0
checkbox input "true"
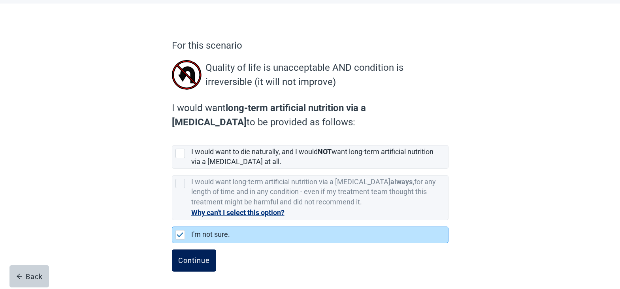
click at [198, 259] on div "Continue" at bounding box center [194, 260] width 32 height 8
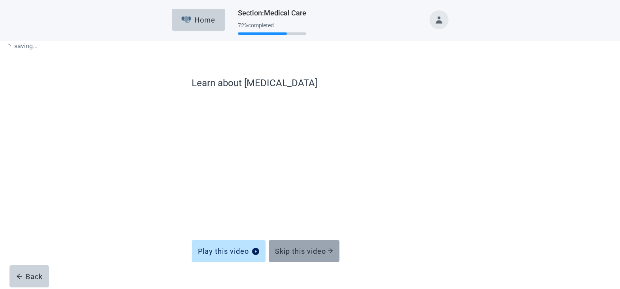
scroll to position [16, 0]
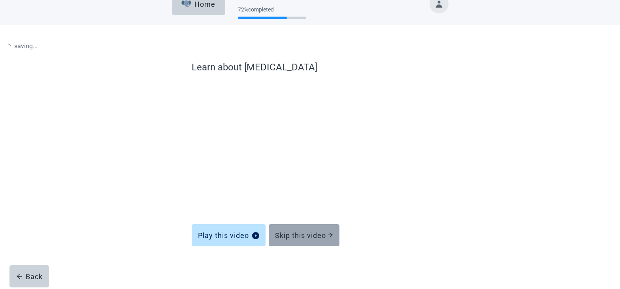
click at [326, 234] on div "Skip this video" at bounding box center [304, 235] width 58 height 8
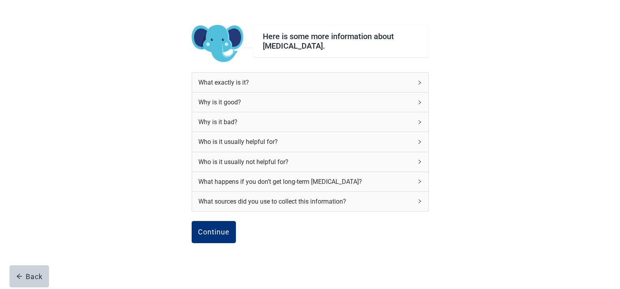
scroll to position [55, 0]
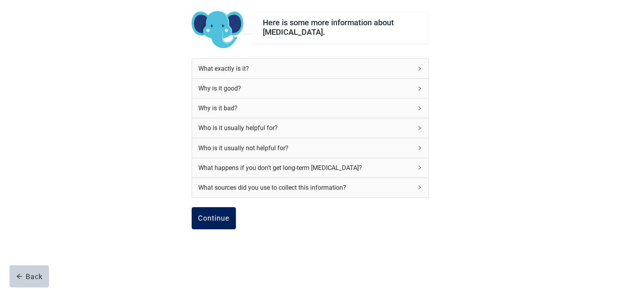
click at [224, 220] on div "Continue" at bounding box center [214, 218] width 32 height 8
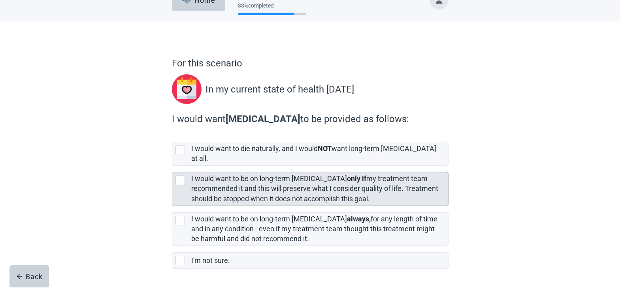
scroll to position [38, 0]
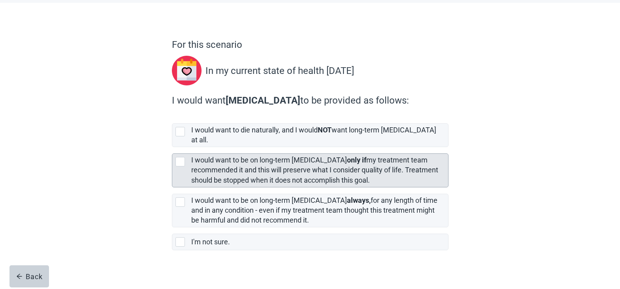
click at [180, 157] on div "[object Object], checkbox, not selected" at bounding box center [179, 161] width 9 height 9
click at [172, 147] on input "I would want to be on long-term [MEDICAL_DATA] only if my treatment team recomm…" at bounding box center [172, 147] width 0 height 0
checkbox input "true"
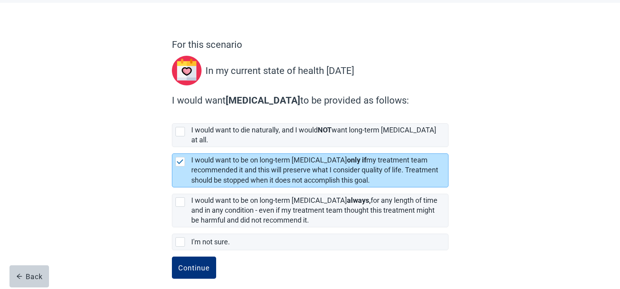
click at [180, 237] on div "I'm not sure., checkbox, not selected" at bounding box center [179, 241] width 9 height 9
click at [172, 228] on input "I'm not sure." at bounding box center [172, 227] width 0 height 0
checkbox input "true"
checkbox input "false"
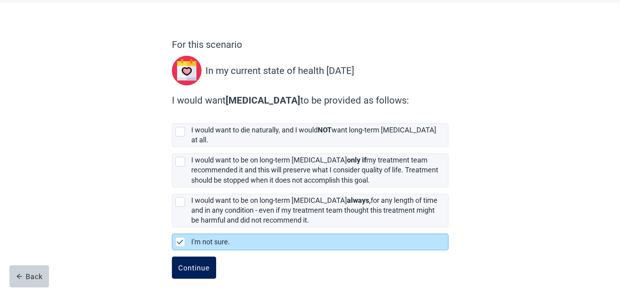
click at [194, 264] on div "Continue" at bounding box center [194, 268] width 32 height 8
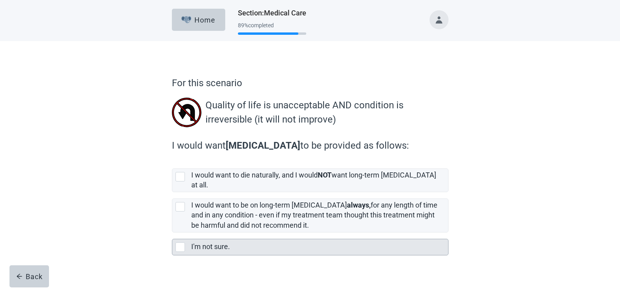
click at [179, 242] on div "I'm not sure., checkbox, not selected" at bounding box center [179, 246] width 9 height 9
click at [172, 233] on input "I'm not sure." at bounding box center [172, 232] width 0 height 0
checkbox input "true"
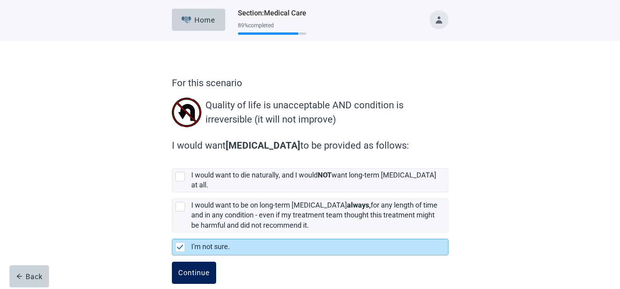
click at [201, 269] on div "Continue" at bounding box center [194, 273] width 32 height 8
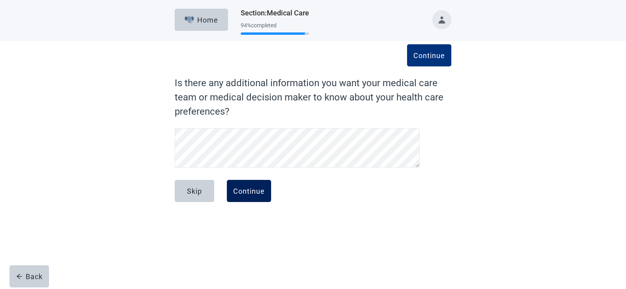
click at [258, 188] on div "Continue" at bounding box center [249, 191] width 32 height 8
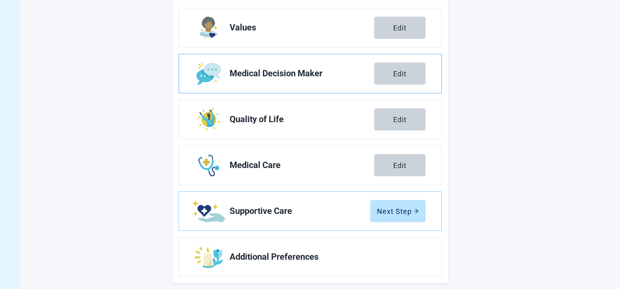
scroll to position [131, 0]
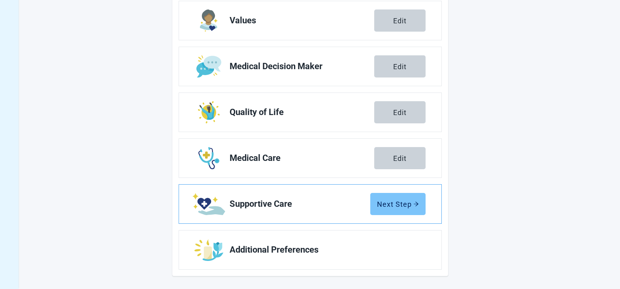
click at [399, 203] on div "Next Step" at bounding box center [398, 204] width 42 height 8
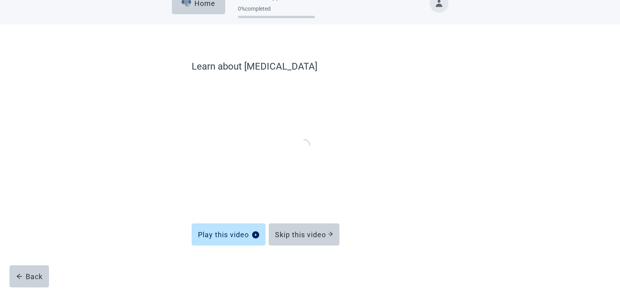
scroll to position [16, 0]
click at [303, 235] on div "Skip this video" at bounding box center [304, 235] width 58 height 8
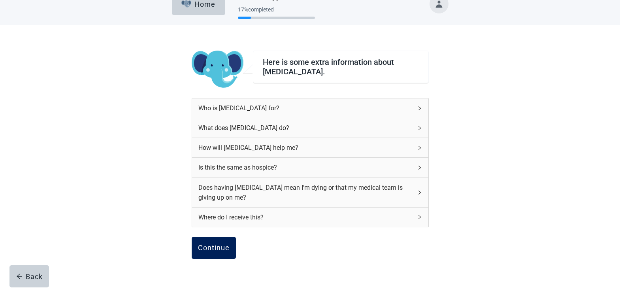
click at [223, 249] on div "Continue" at bounding box center [214, 248] width 32 height 8
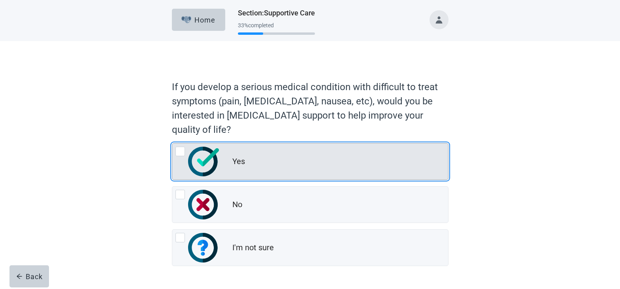
click at [183, 156] on div "Yes, radio button, not checked" at bounding box center [179, 151] width 9 height 9
click at [172, 143] on input "Yes" at bounding box center [172, 143] width 0 height 0
radio input "true"
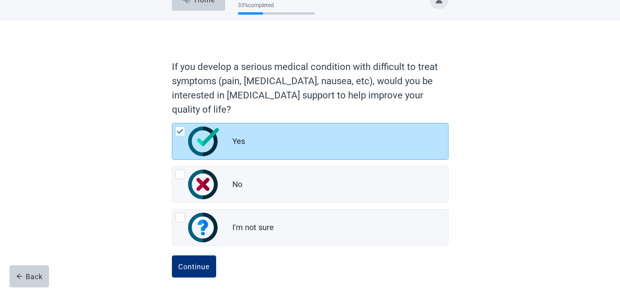
scroll to position [26, 0]
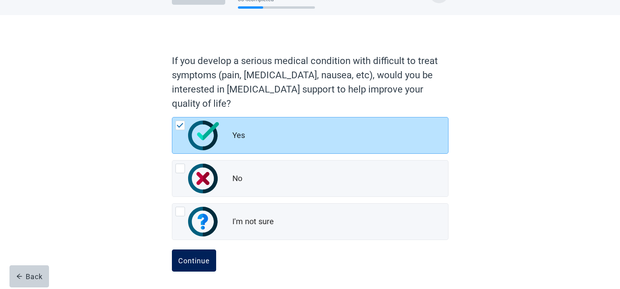
click at [205, 260] on div "Continue" at bounding box center [194, 260] width 32 height 8
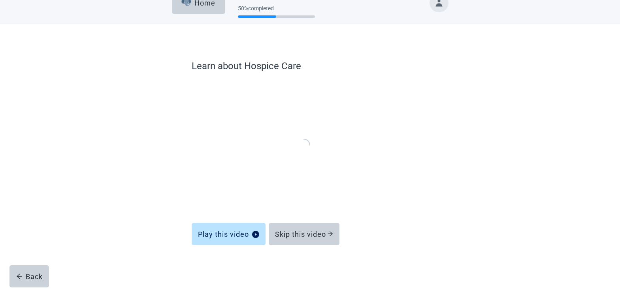
scroll to position [16, 0]
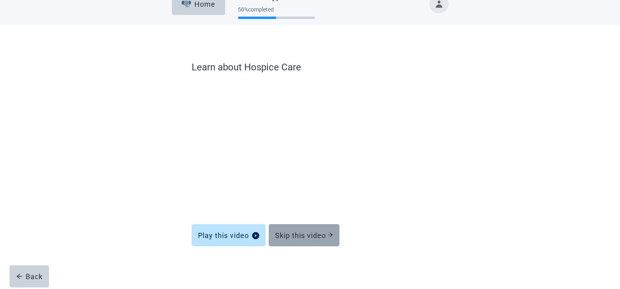
click at [322, 236] on div "Skip this video" at bounding box center [304, 235] width 58 height 8
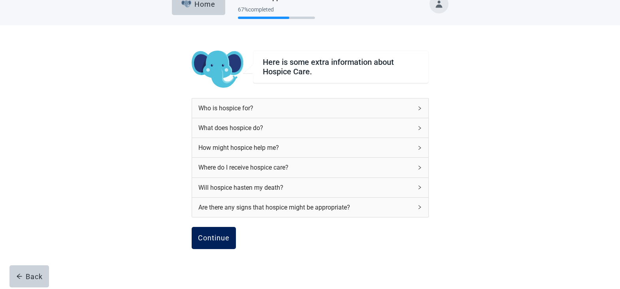
click at [219, 237] on div "Continue" at bounding box center [214, 238] width 32 height 8
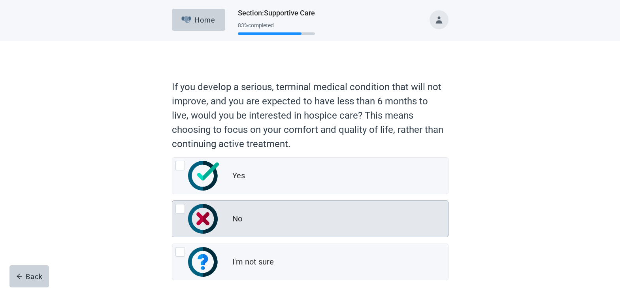
scroll to position [40, 0]
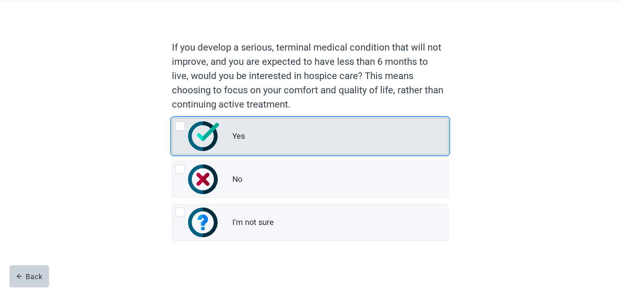
click at [179, 128] on div "Yes, radio button, not checked" at bounding box center [179, 125] width 9 height 9
click at [172, 118] on input "Yes" at bounding box center [172, 118] width 0 height 0
radio input "true"
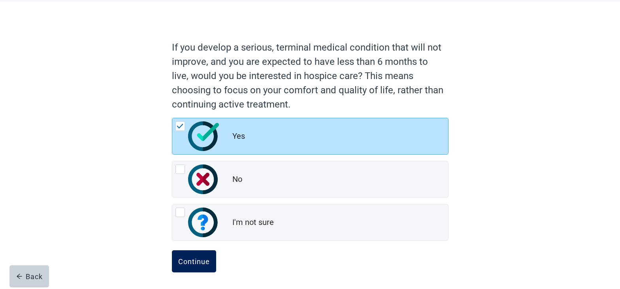
click at [199, 265] on div "Continue" at bounding box center [194, 261] width 32 height 8
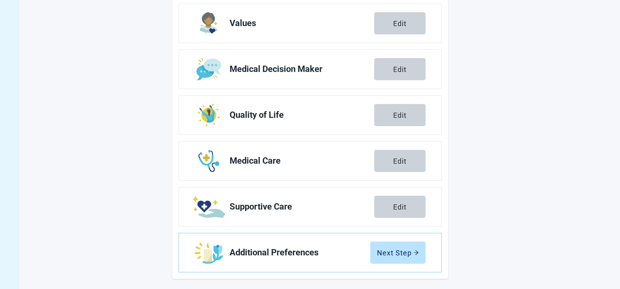
scroll to position [131, 0]
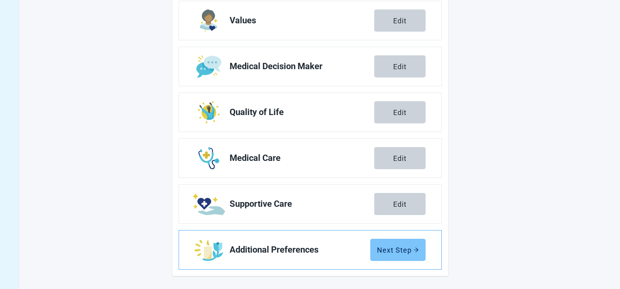
click at [397, 247] on div "Next Step" at bounding box center [398, 250] width 42 height 8
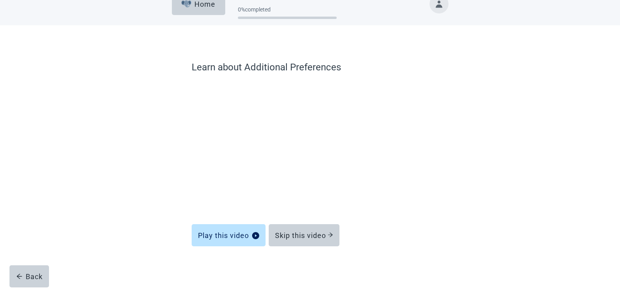
scroll to position [16, 0]
click at [311, 236] on div "Skip this video" at bounding box center [304, 235] width 58 height 8
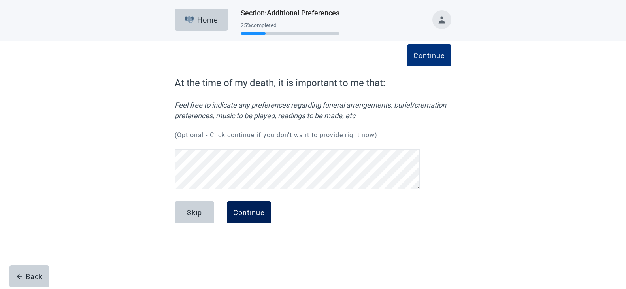
click at [260, 215] on div "Continue" at bounding box center [249, 212] width 32 height 8
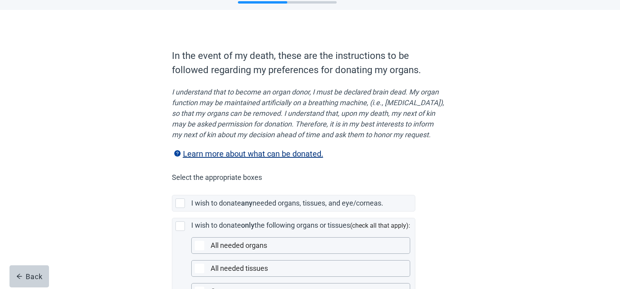
scroll to position [79, 0]
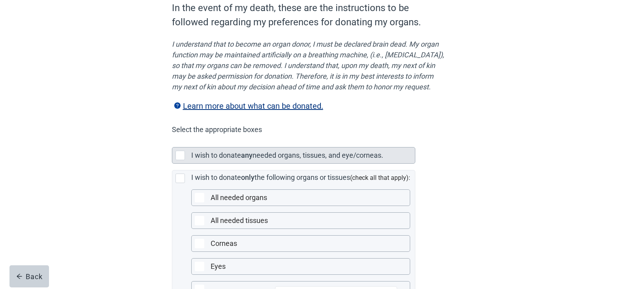
click at [174, 163] on div "I wish to donate any needed organs, tissues, and eye/corneas." at bounding box center [293, 155] width 243 height 16
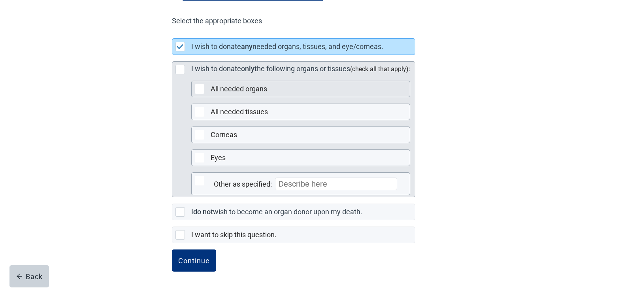
scroll to position [198, 0]
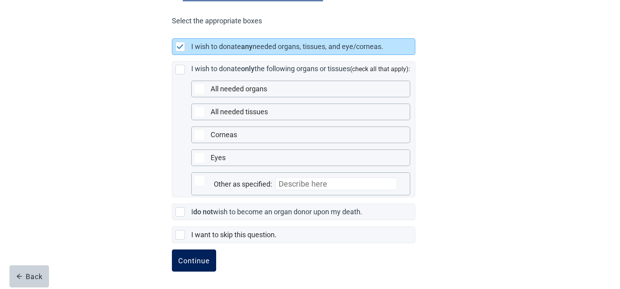
click at [206, 263] on div "Continue" at bounding box center [194, 260] width 32 height 8
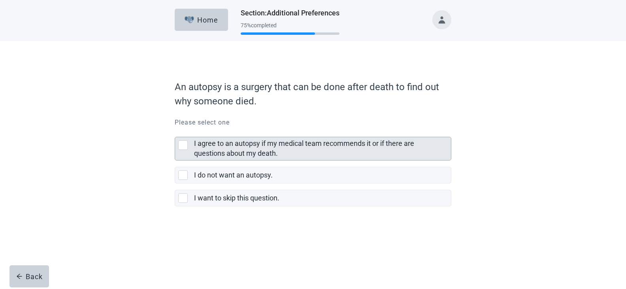
click at [181, 147] on div "I agree to an autopsy if my medical team recommends it or if there are question…" at bounding box center [182, 144] width 9 height 9
click at [175, 131] on input "I agree to an autopsy if my medical team recommends it or if there are question…" at bounding box center [175, 130] width 0 height 0
checkbox input "true"
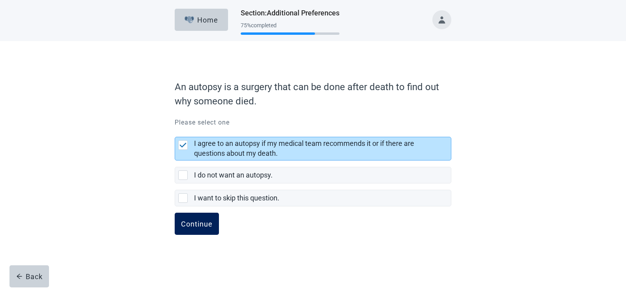
click at [188, 214] on button "Continue" at bounding box center [197, 224] width 44 height 22
click at [204, 226] on div "Continue" at bounding box center [197, 224] width 32 height 8
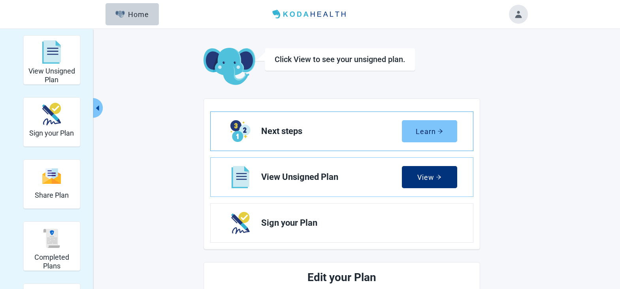
click at [438, 130] on icon "arrow-right" at bounding box center [440, 131] width 6 height 6
